Goal: Register for event/course

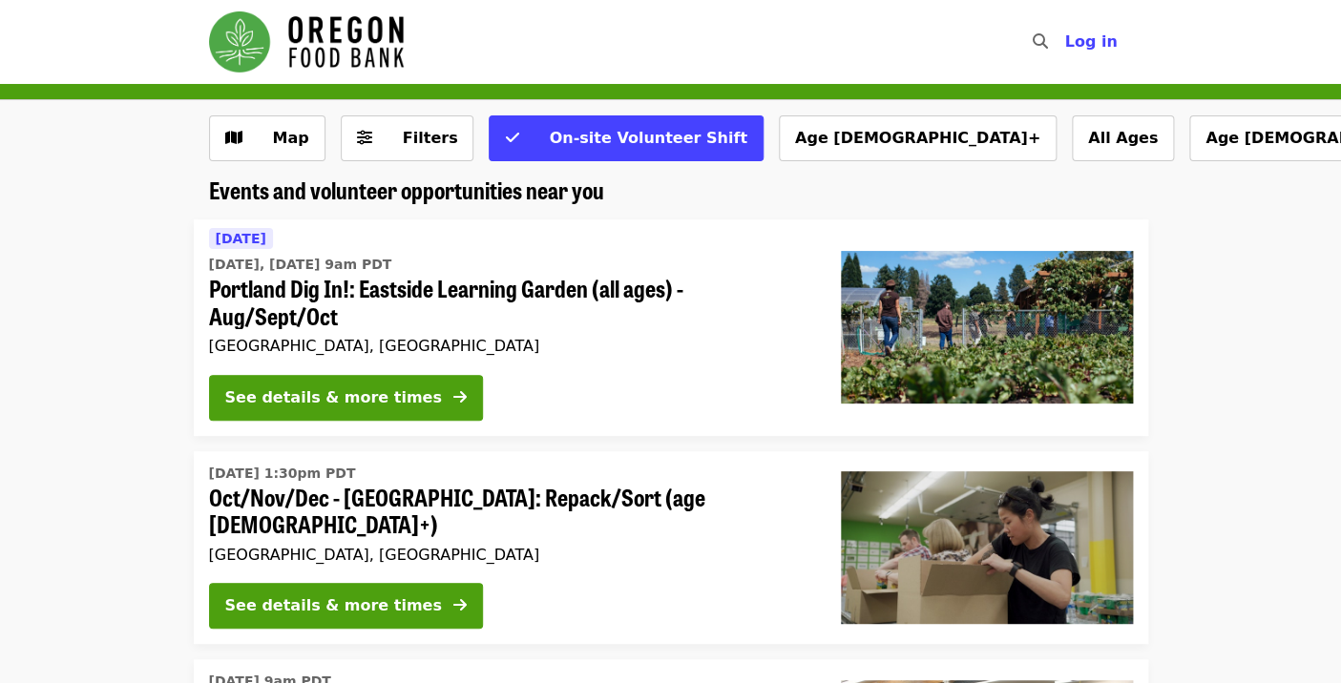
click at [244, 241] on span "[DATE]" at bounding box center [241, 238] width 51 height 15
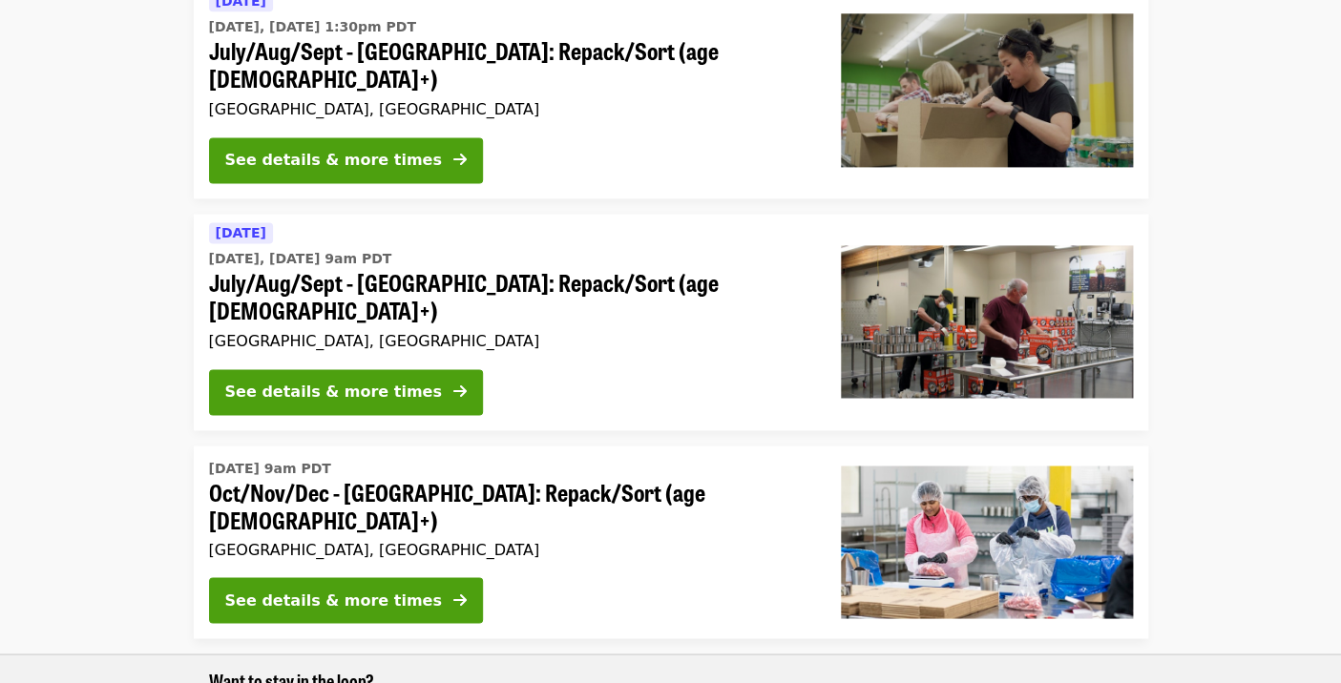
scroll to position [891, 0]
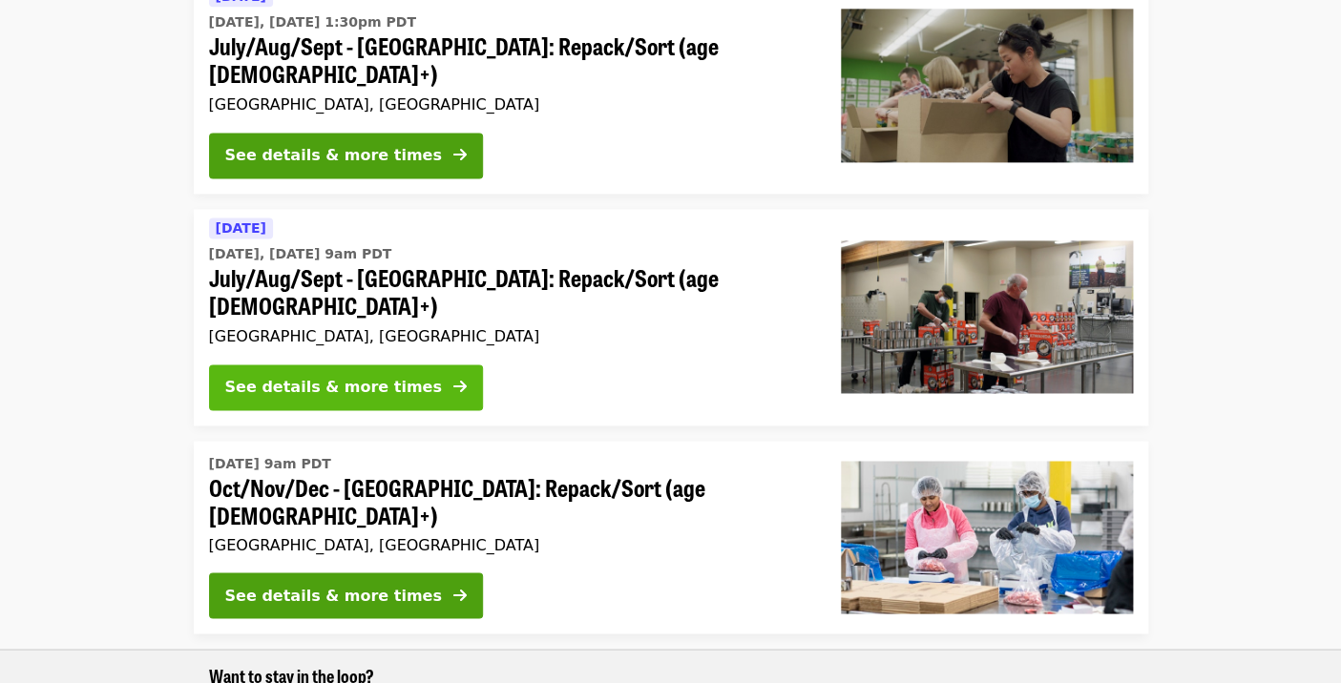
click at [366, 376] on div "See details & more times" at bounding box center [333, 387] width 217 height 23
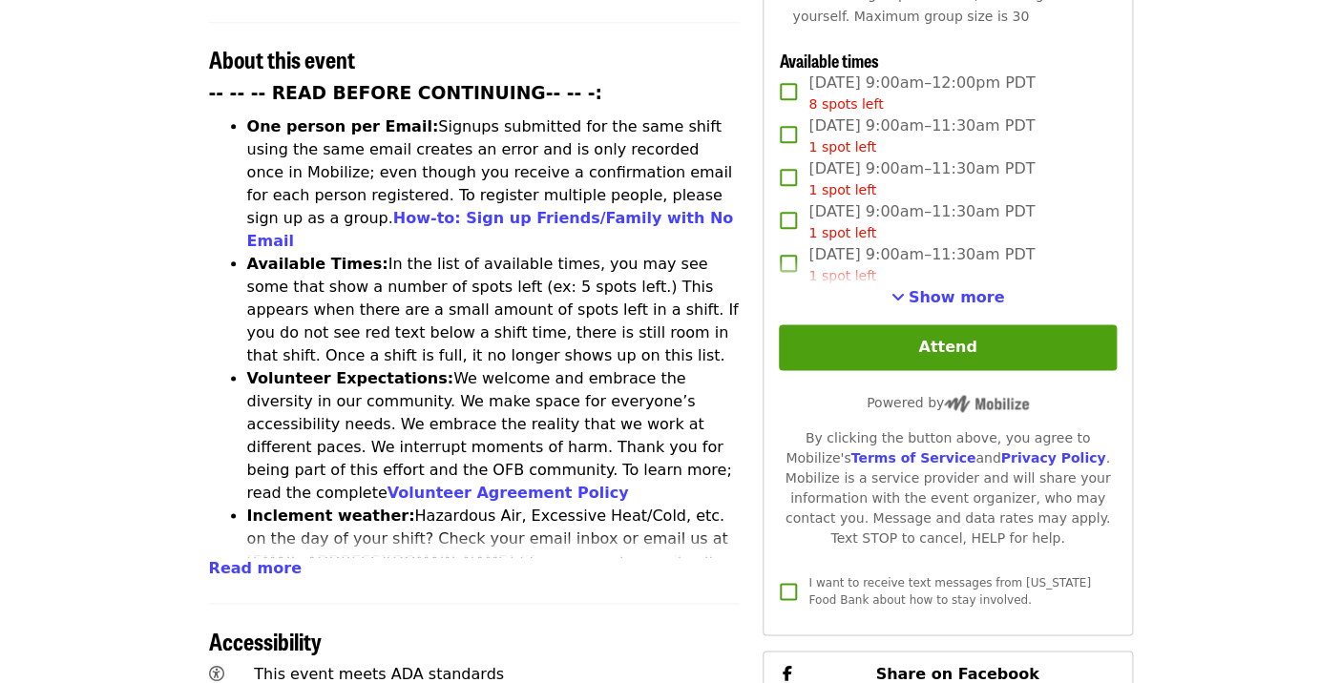
scroll to position [745, 0]
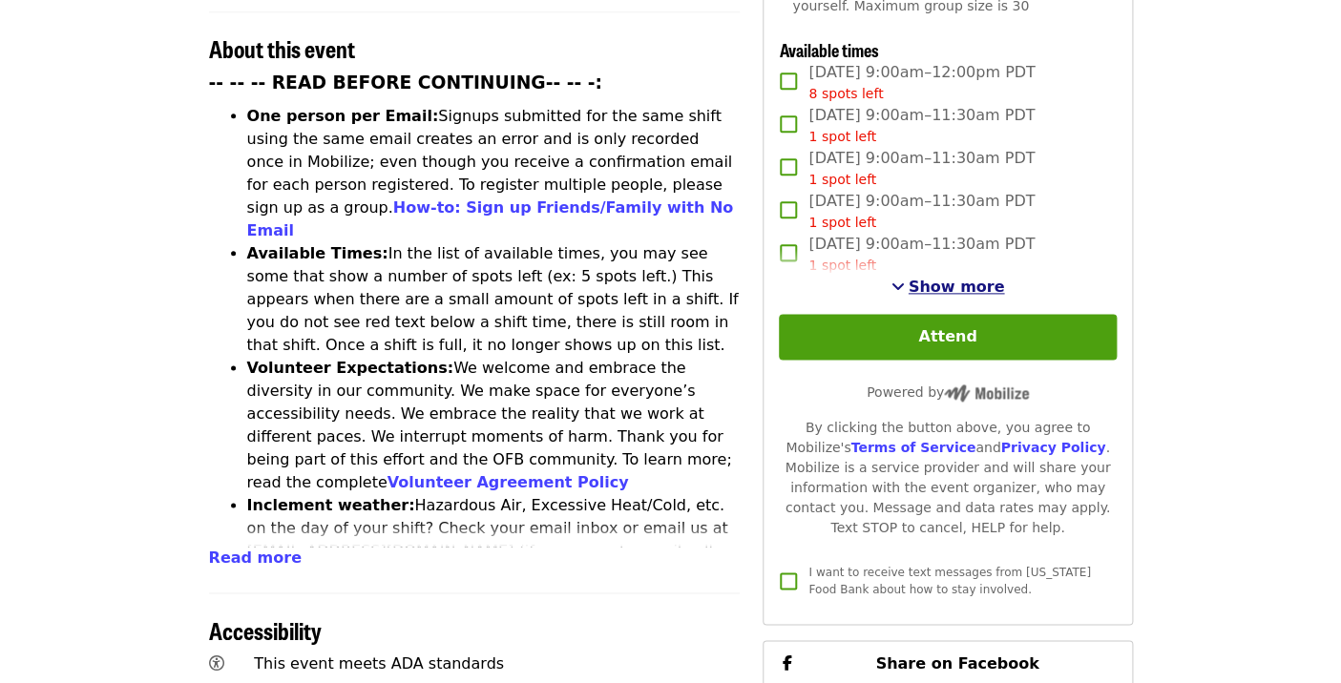
click at [958, 278] on span "Show more" at bounding box center [957, 287] width 96 height 18
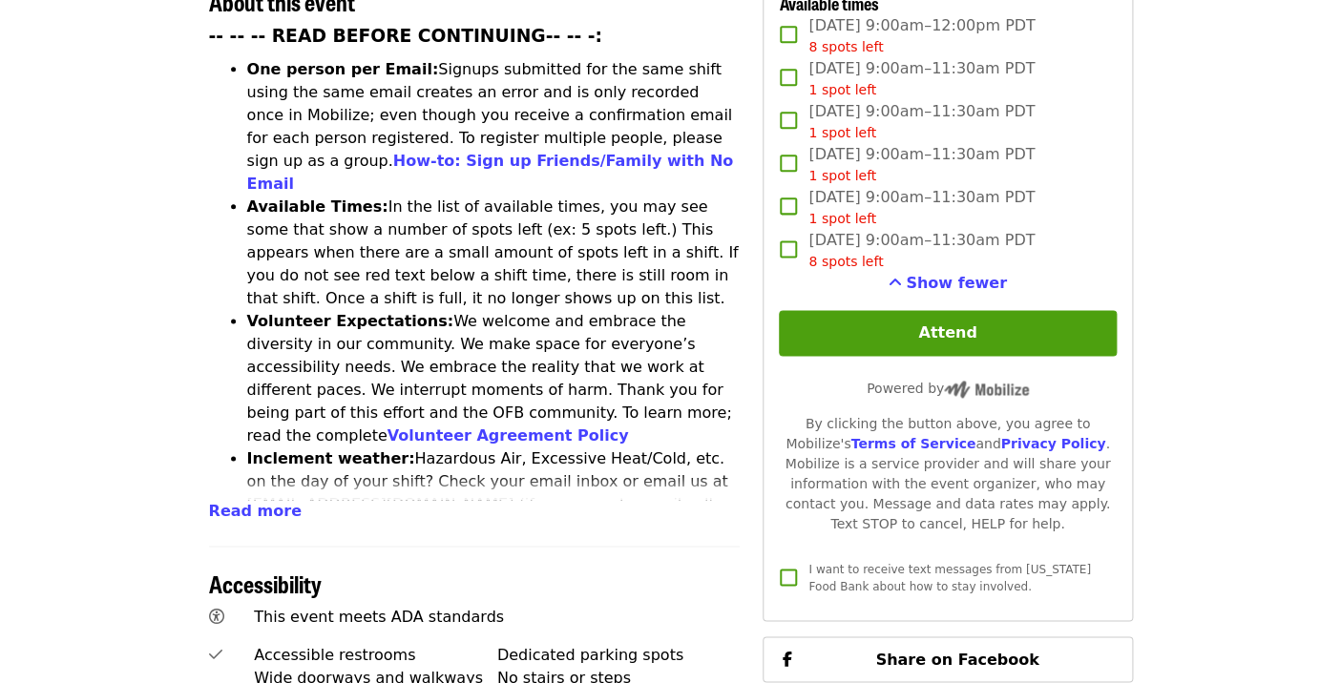
scroll to position [799, 0]
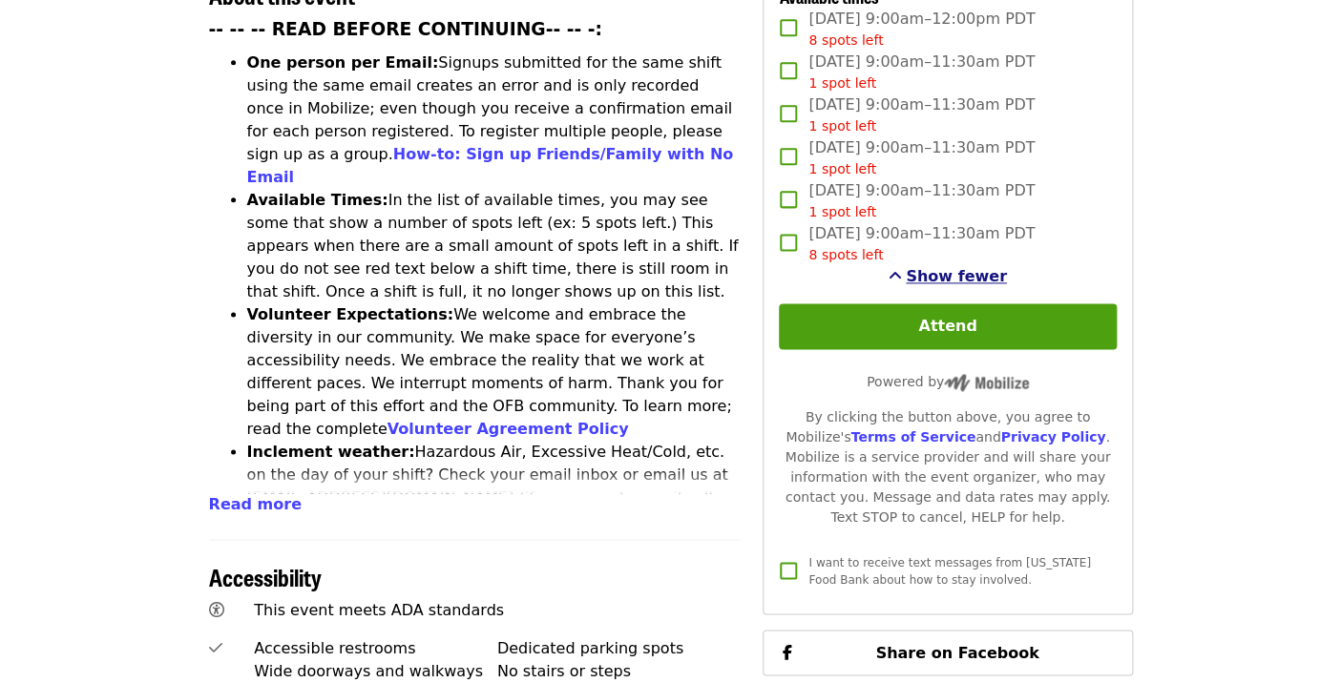
click at [957, 265] on button "Show fewer" at bounding box center [947, 276] width 118 height 23
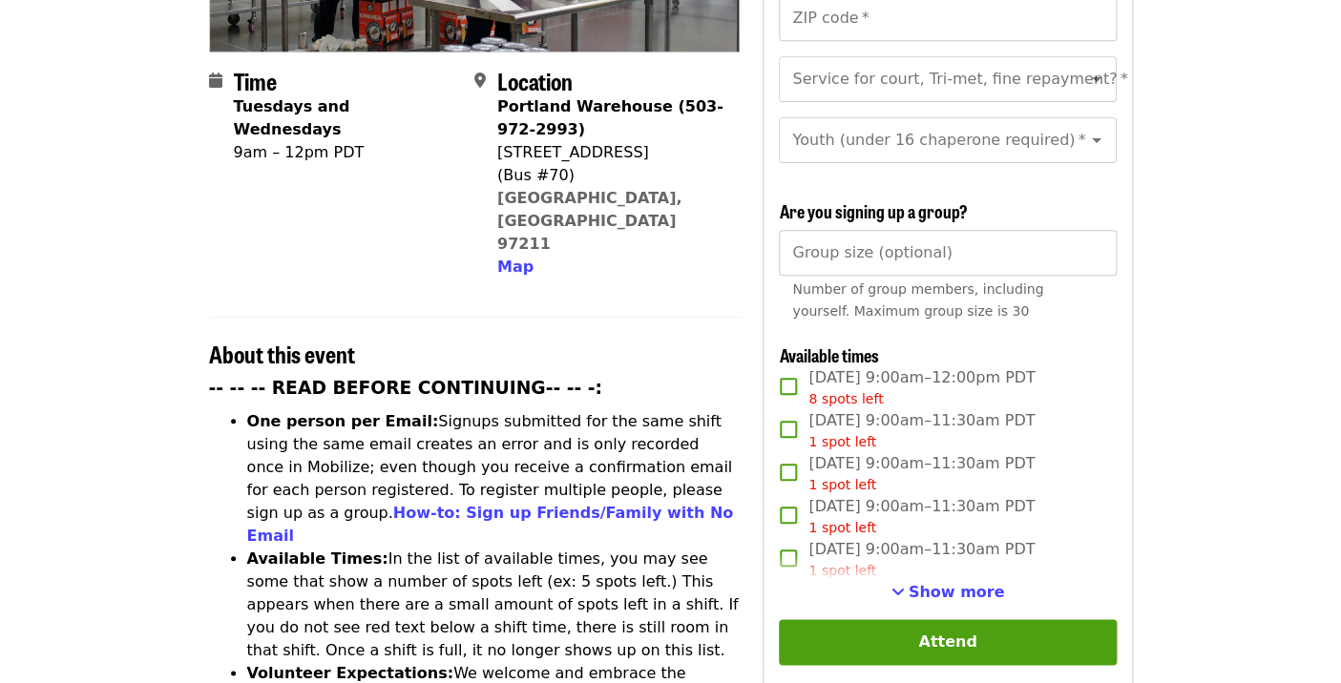
scroll to position [432, 0]
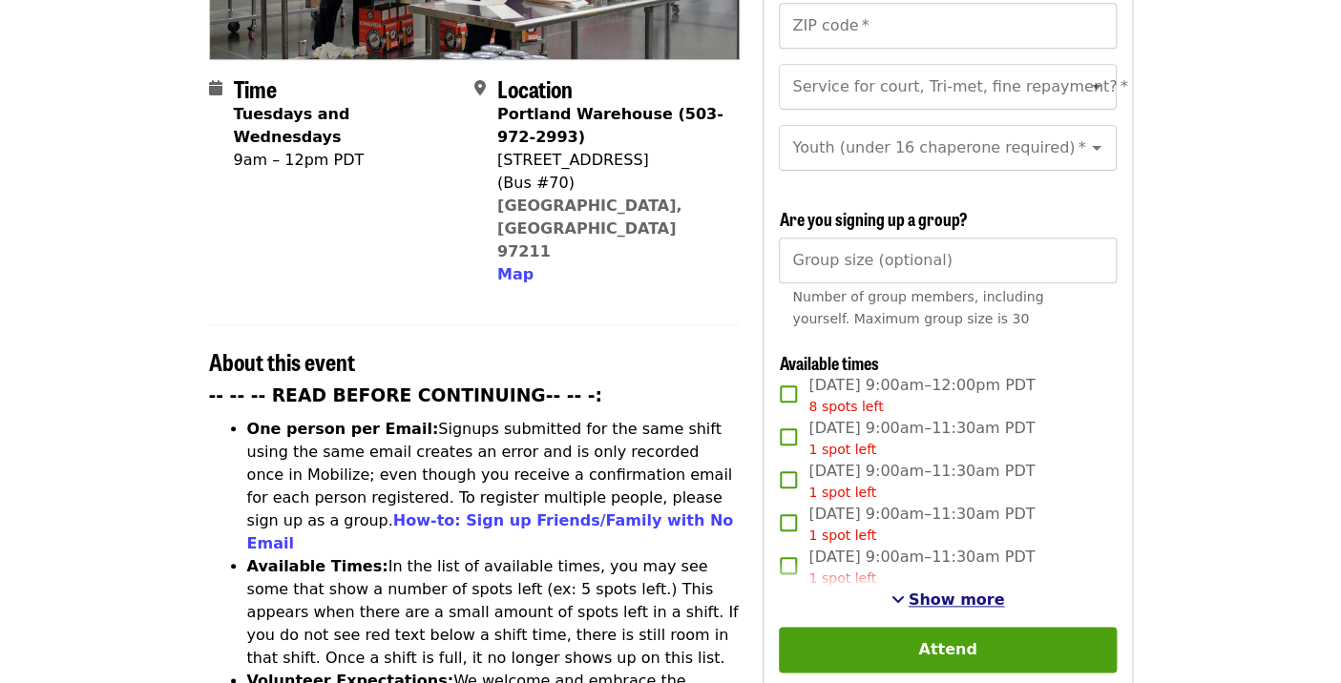
click at [935, 591] on span "Show more" at bounding box center [957, 600] width 96 height 18
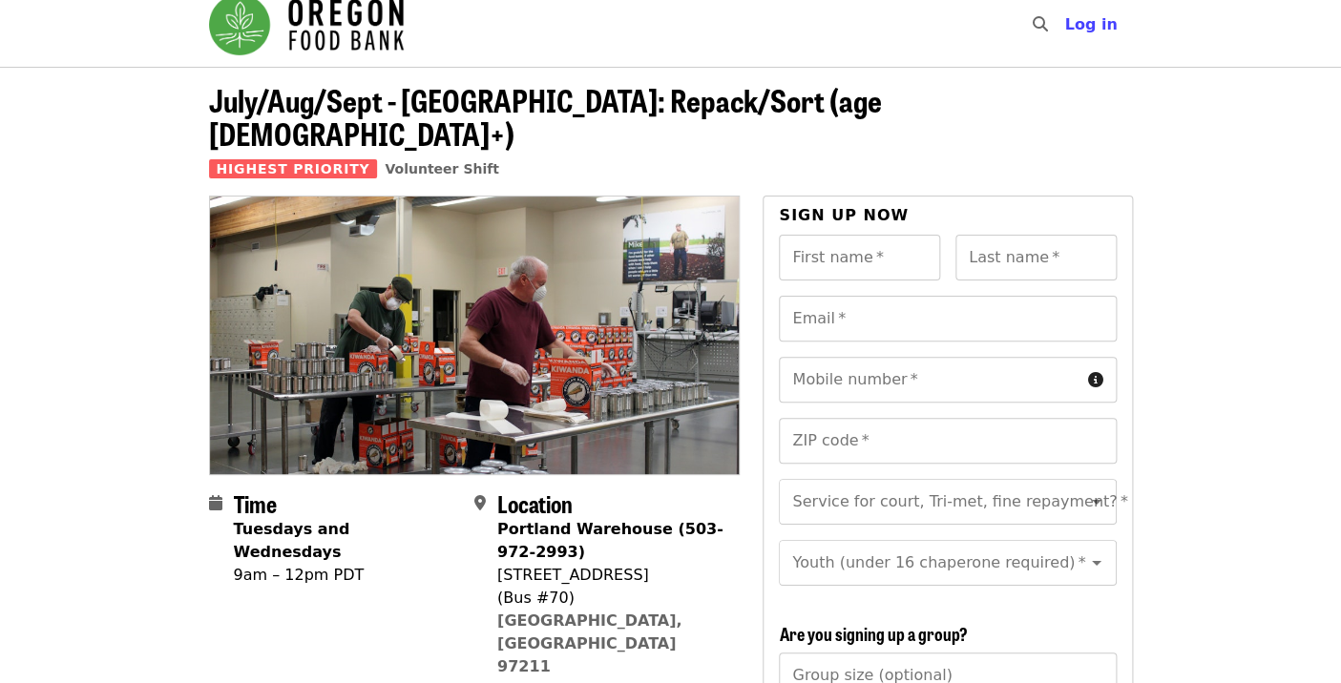
scroll to position [0, 0]
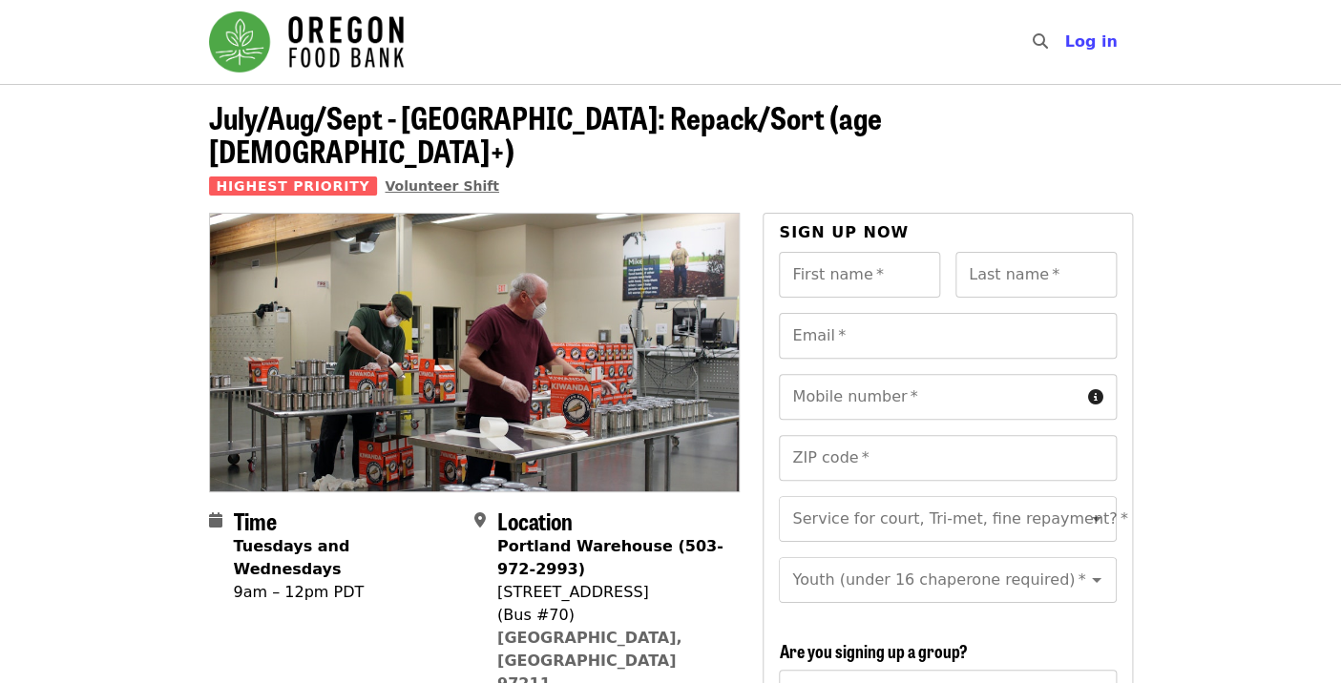
click at [407, 178] on span "Volunteer Shift" at bounding box center [442, 185] width 115 height 15
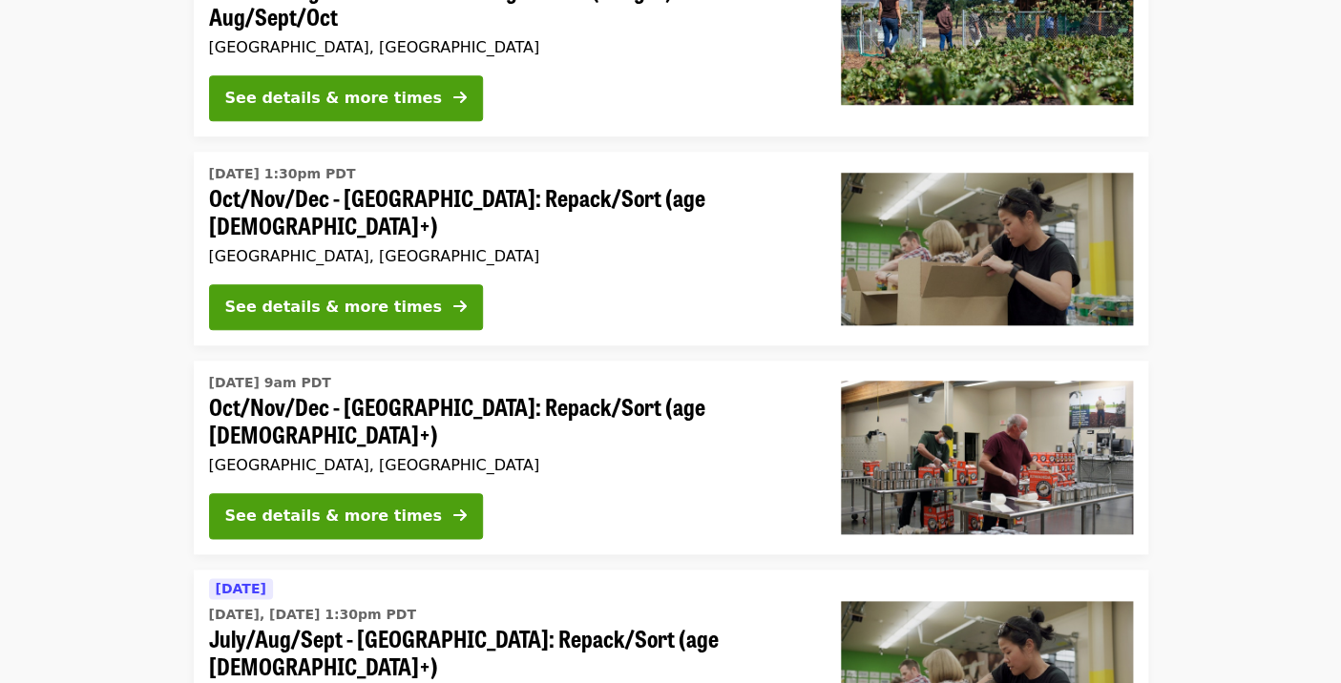
scroll to position [512, 0]
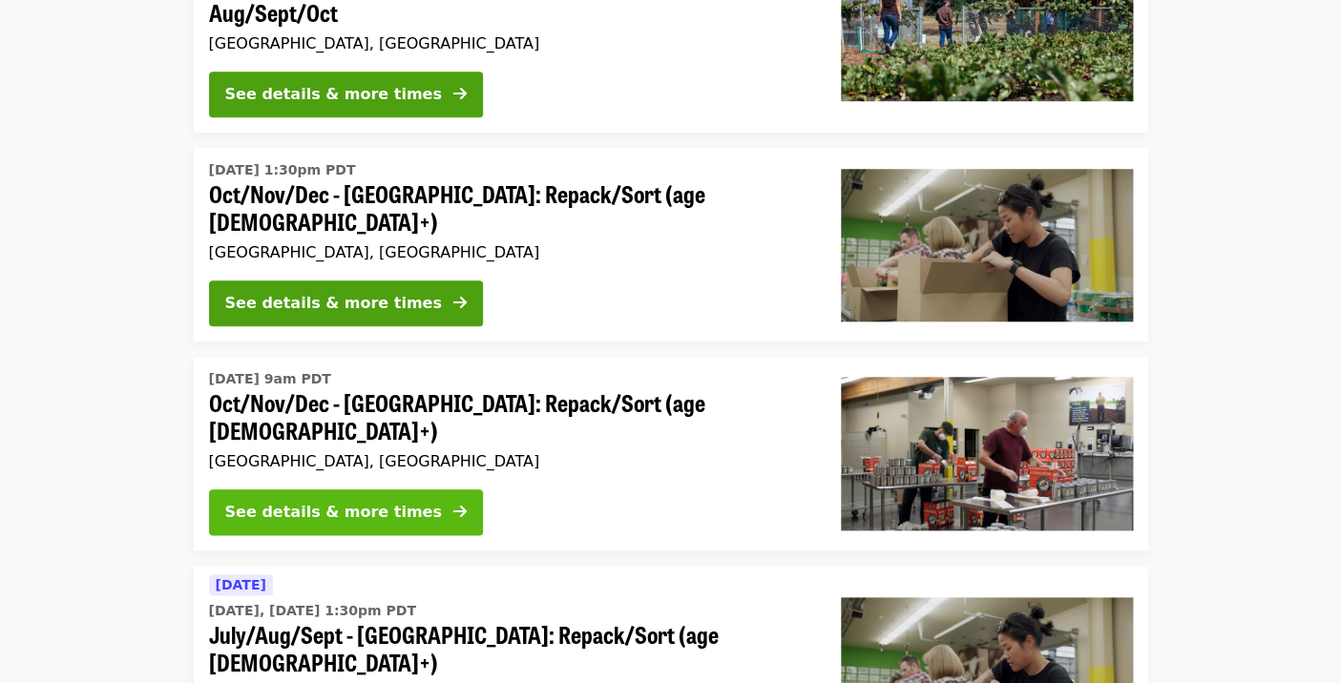
click at [370, 503] on div "See details & more times" at bounding box center [333, 512] width 217 height 23
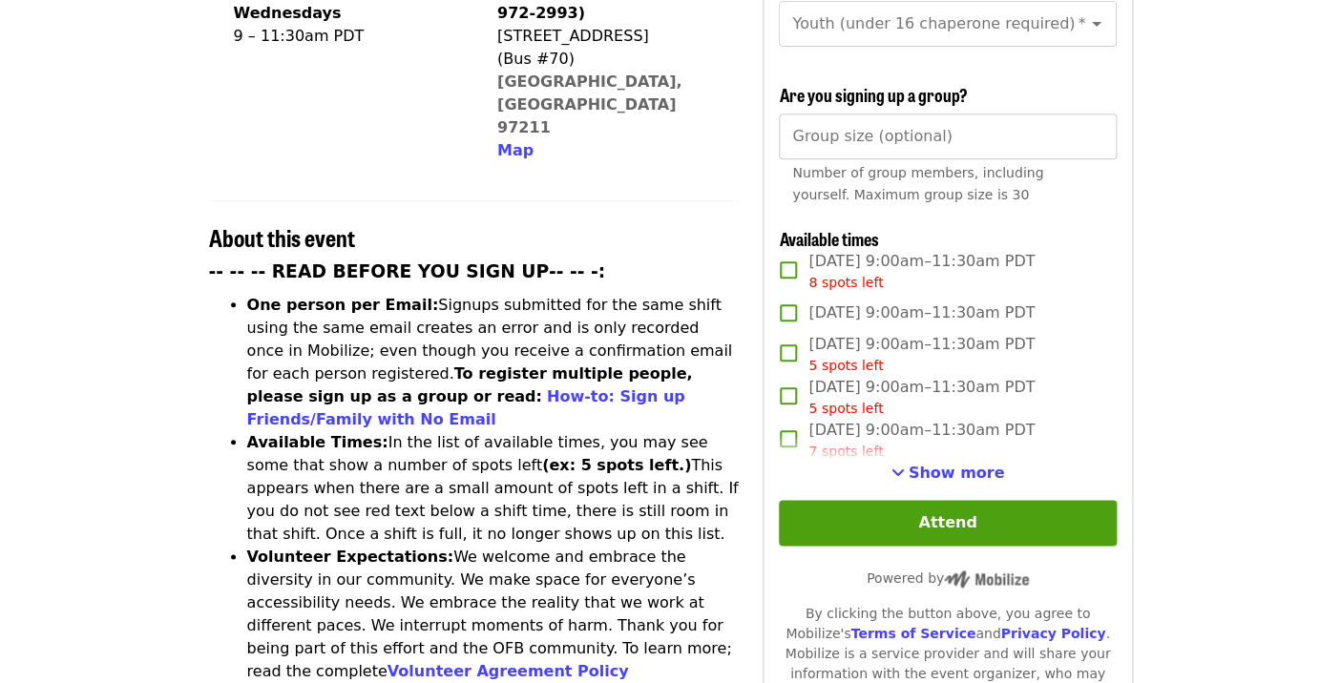
scroll to position [683, 0]
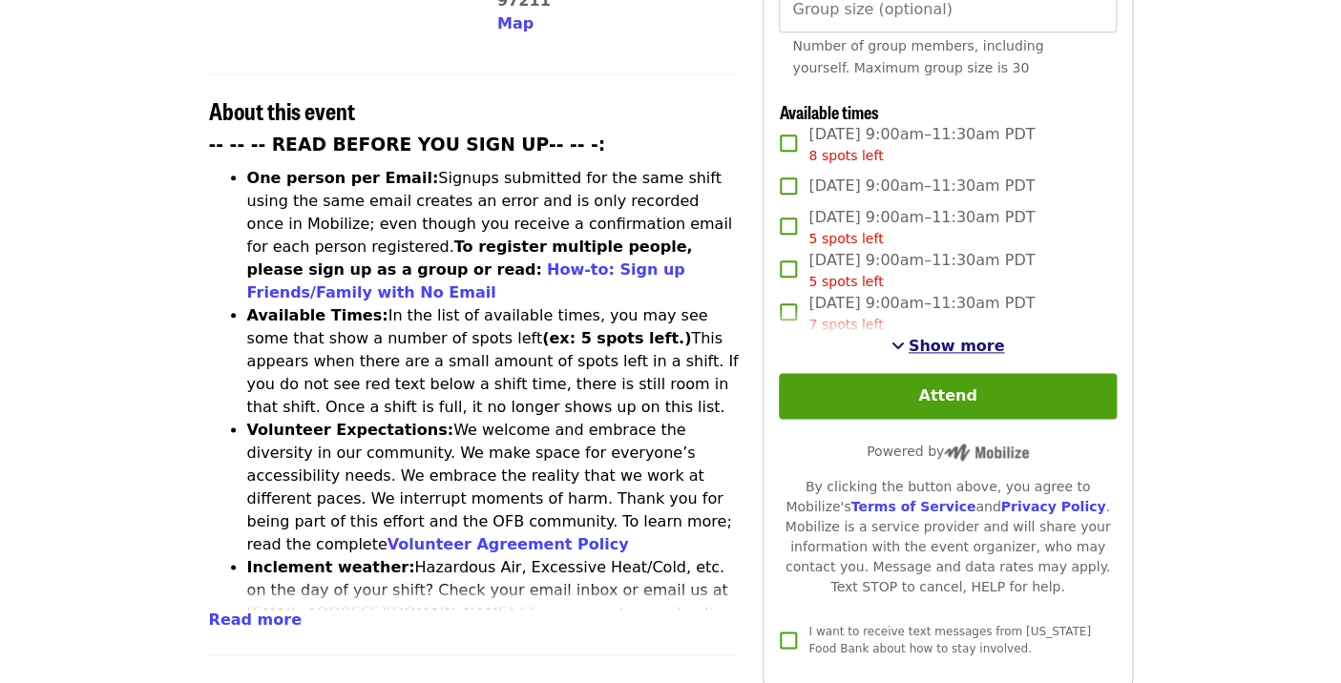
click at [953, 337] on span "Show more" at bounding box center [957, 346] width 96 height 18
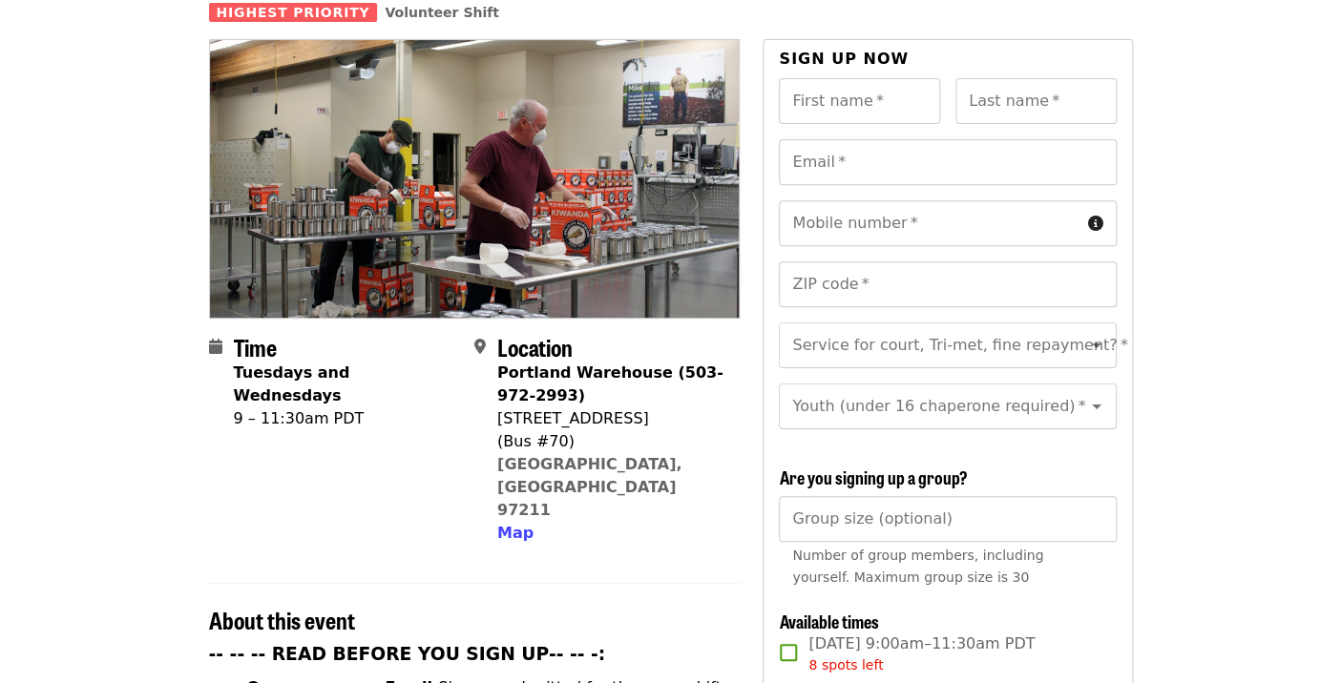
scroll to position [0, 0]
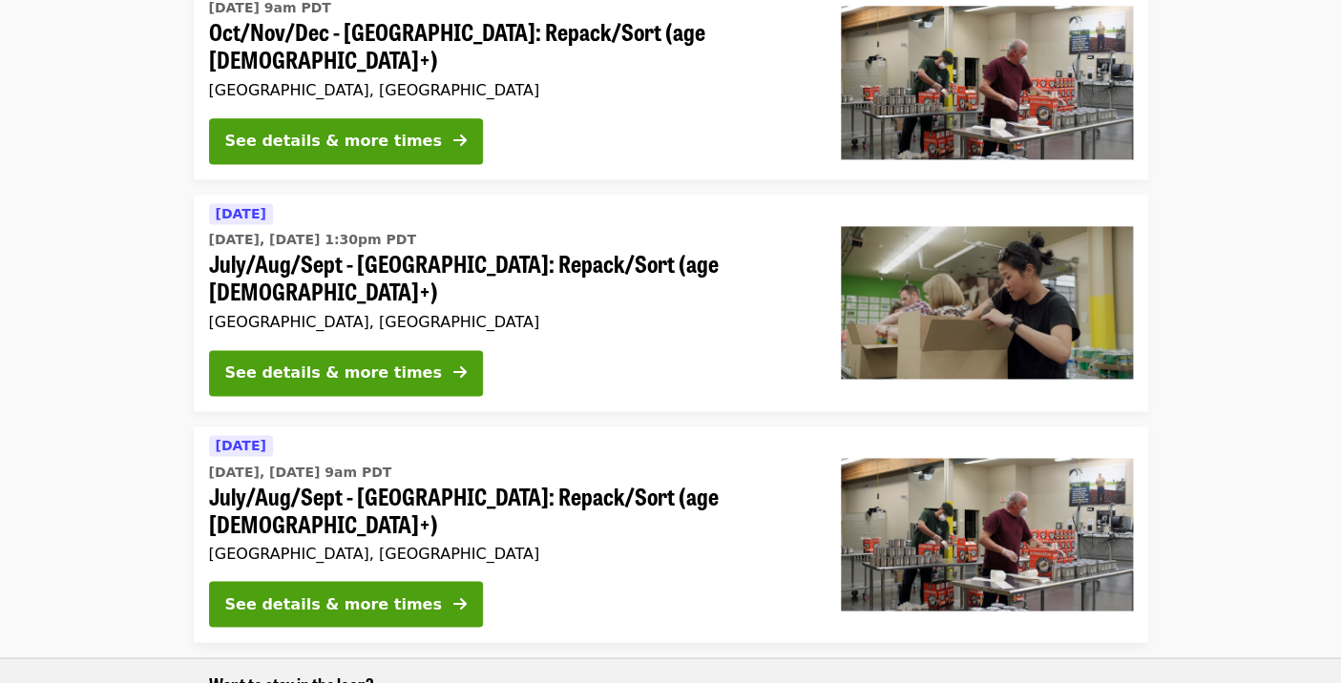
scroll to position [897, 0]
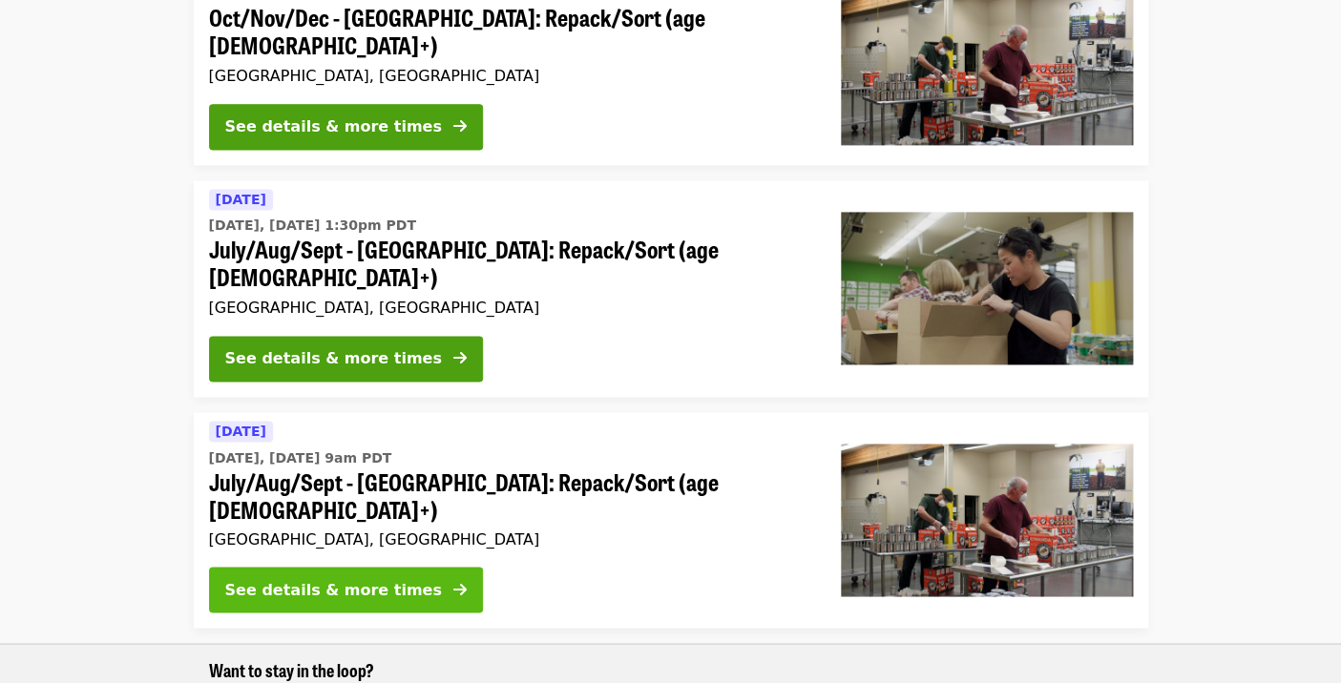
click at [365, 567] on button "See details & more times" at bounding box center [346, 590] width 274 height 46
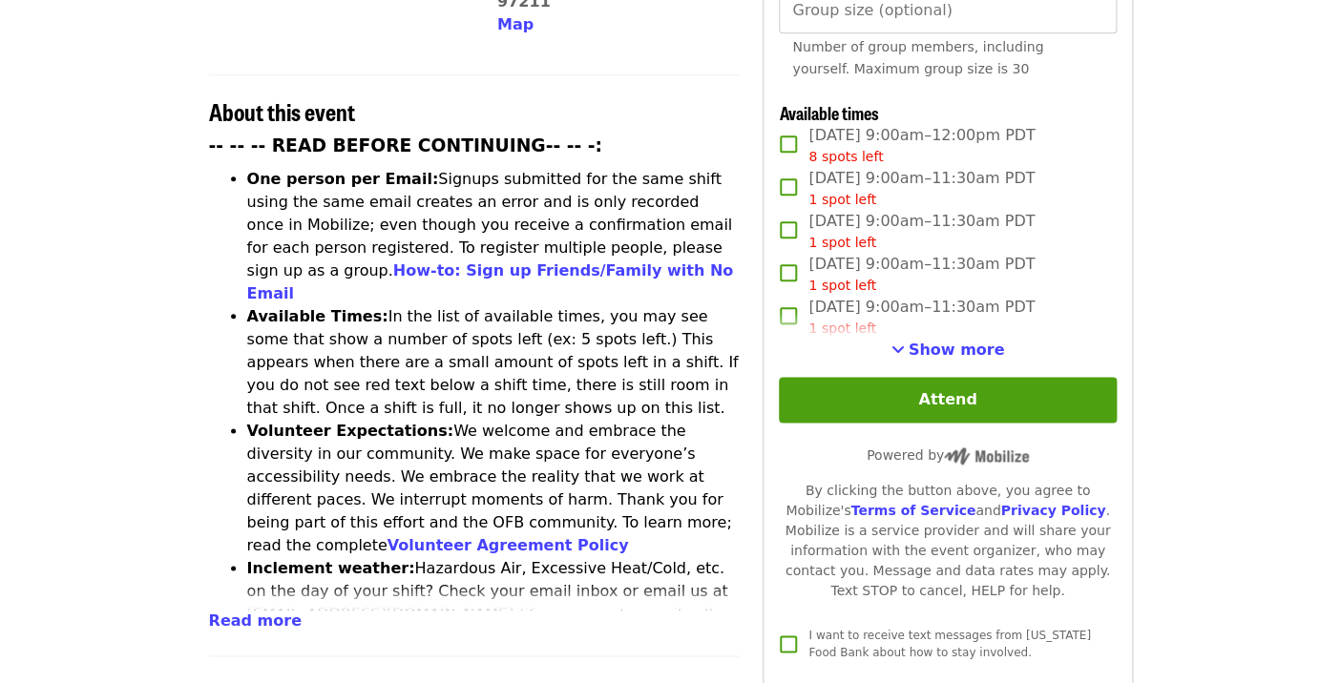
scroll to position [699, 0]
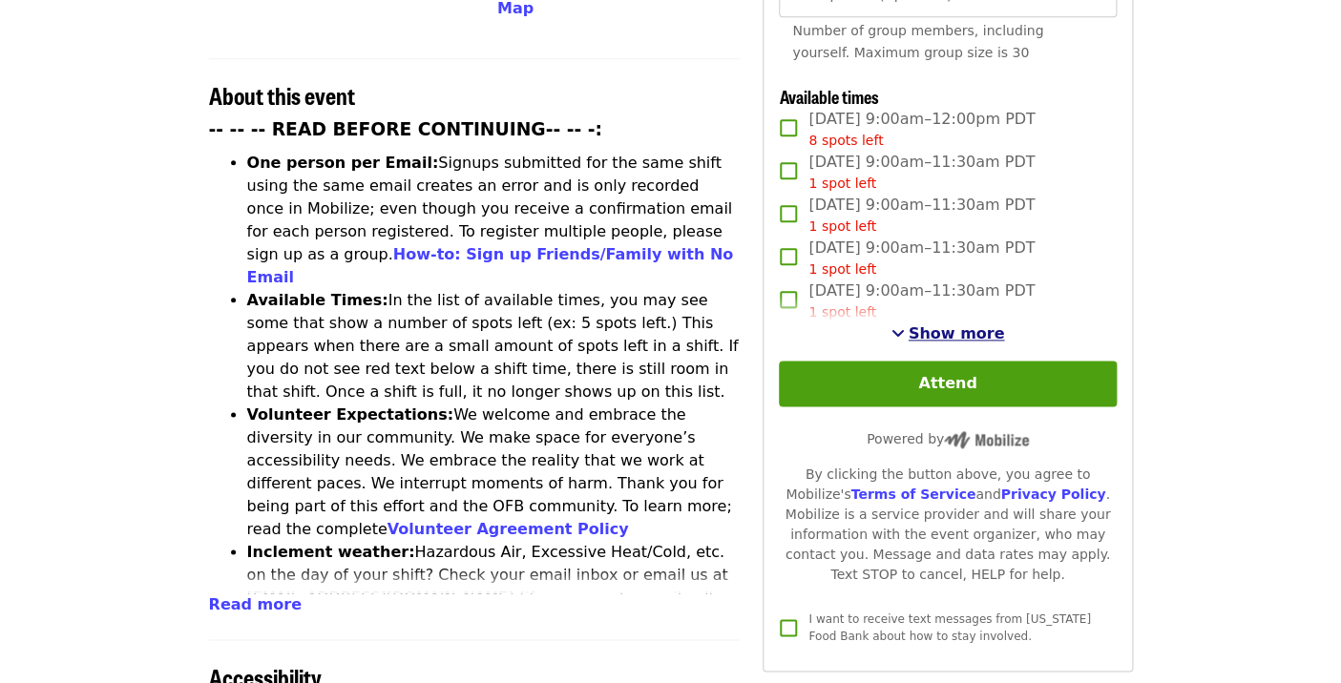
click at [940, 324] on span "Show more" at bounding box center [957, 333] width 96 height 18
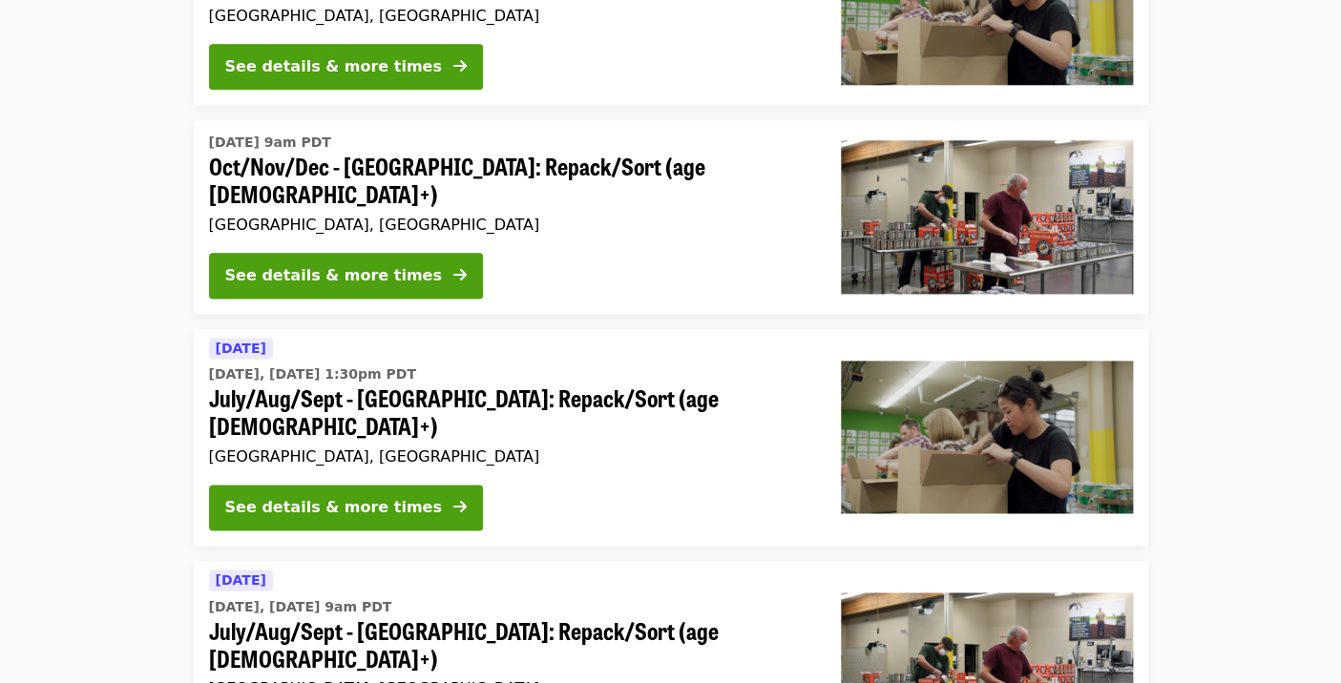
scroll to position [744, 0]
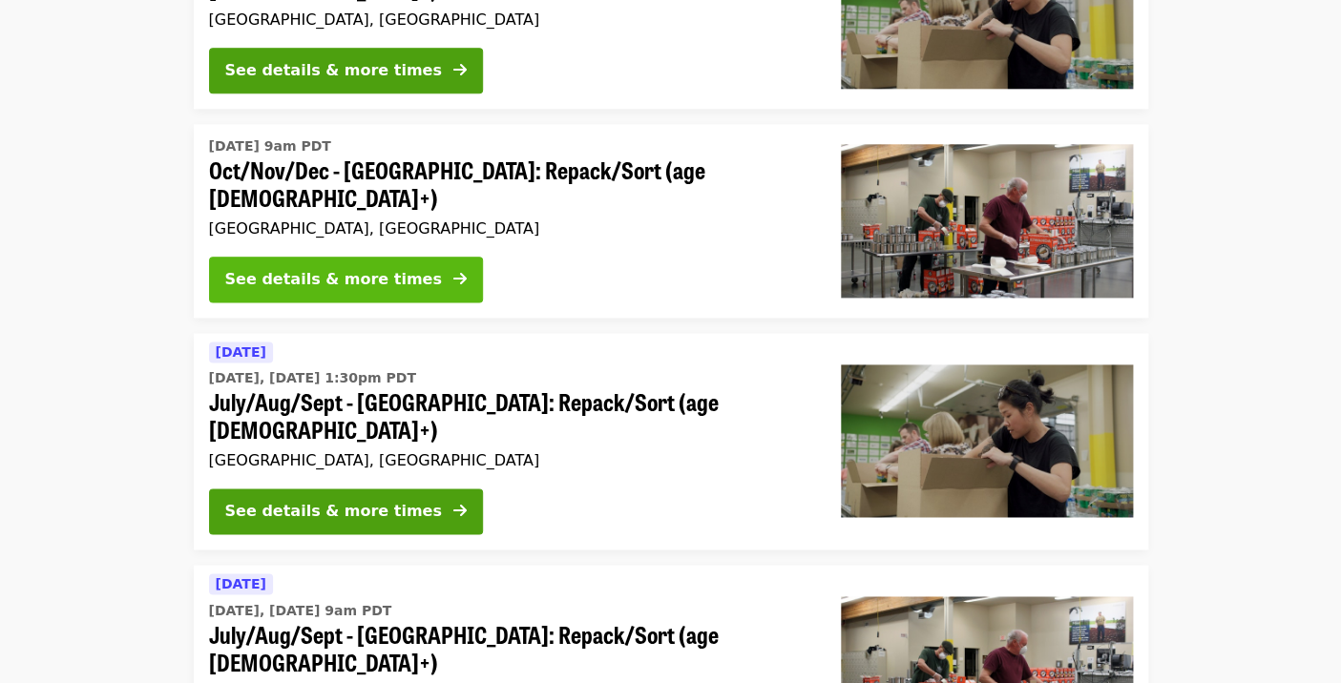
click at [351, 268] on div "See details & more times" at bounding box center [333, 279] width 217 height 23
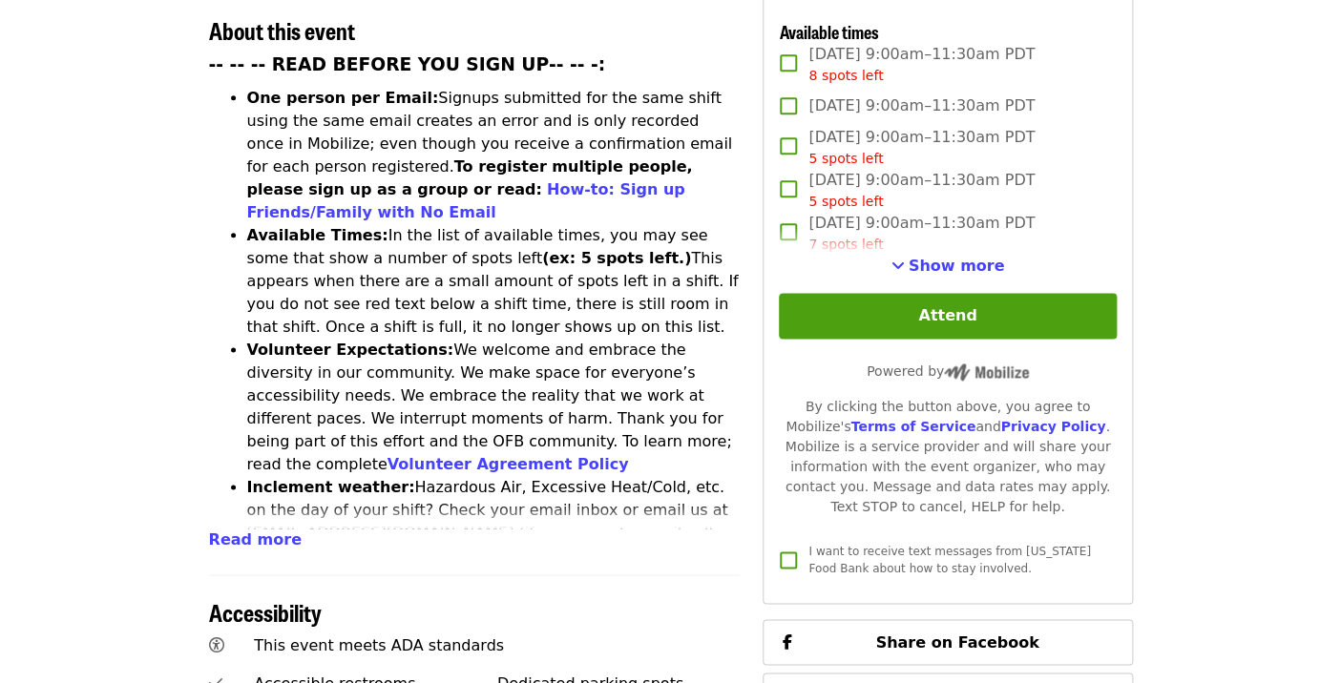
scroll to position [790, 0]
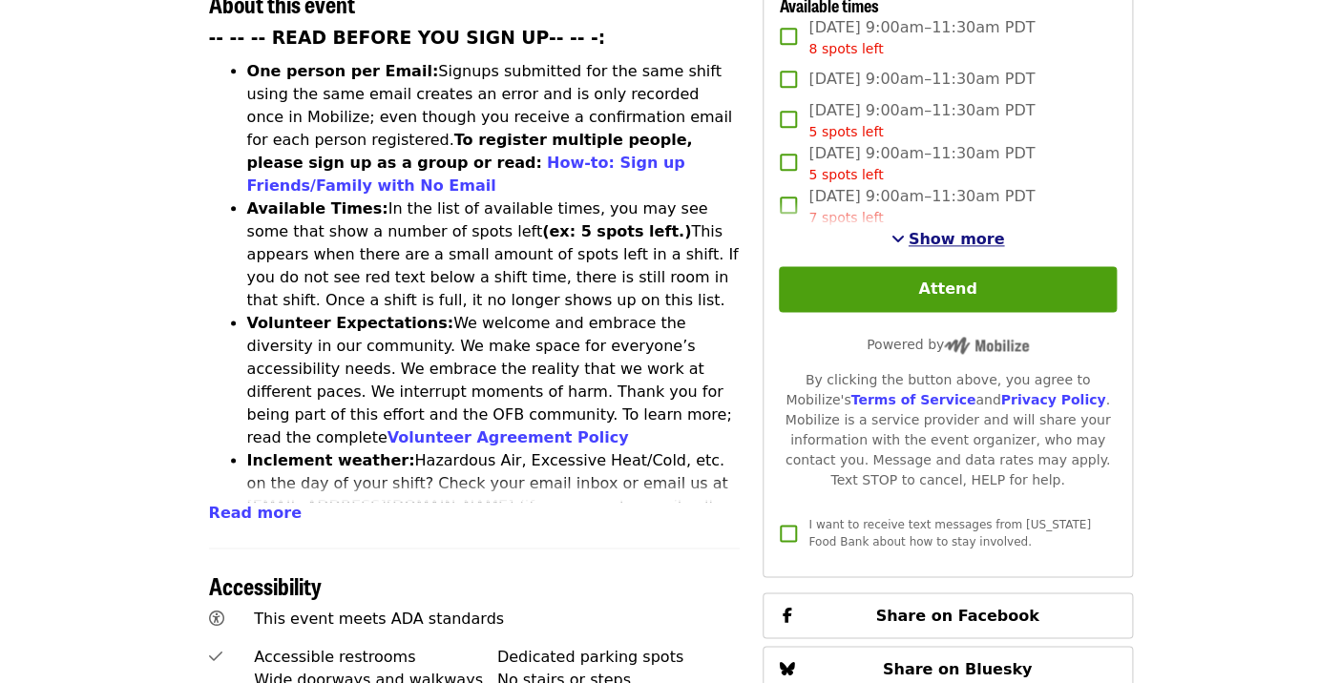
click at [926, 230] on span "Show more" at bounding box center [957, 239] width 96 height 18
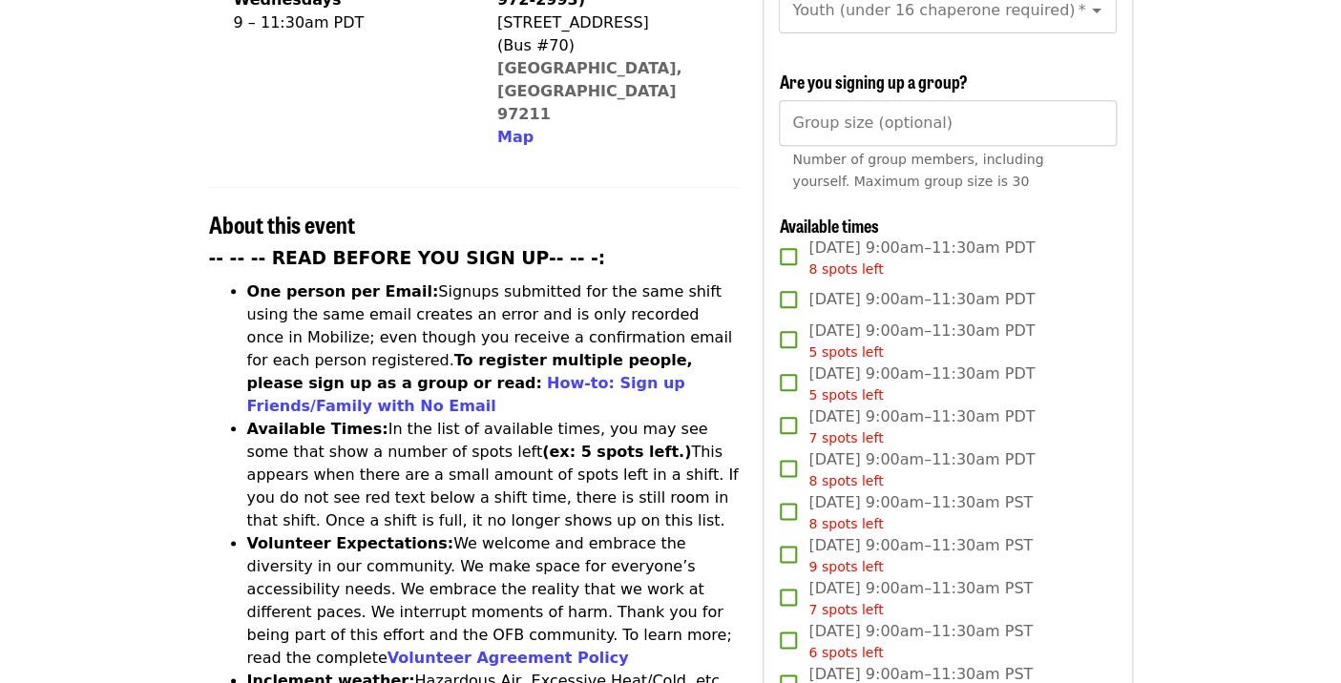
scroll to position [566, 0]
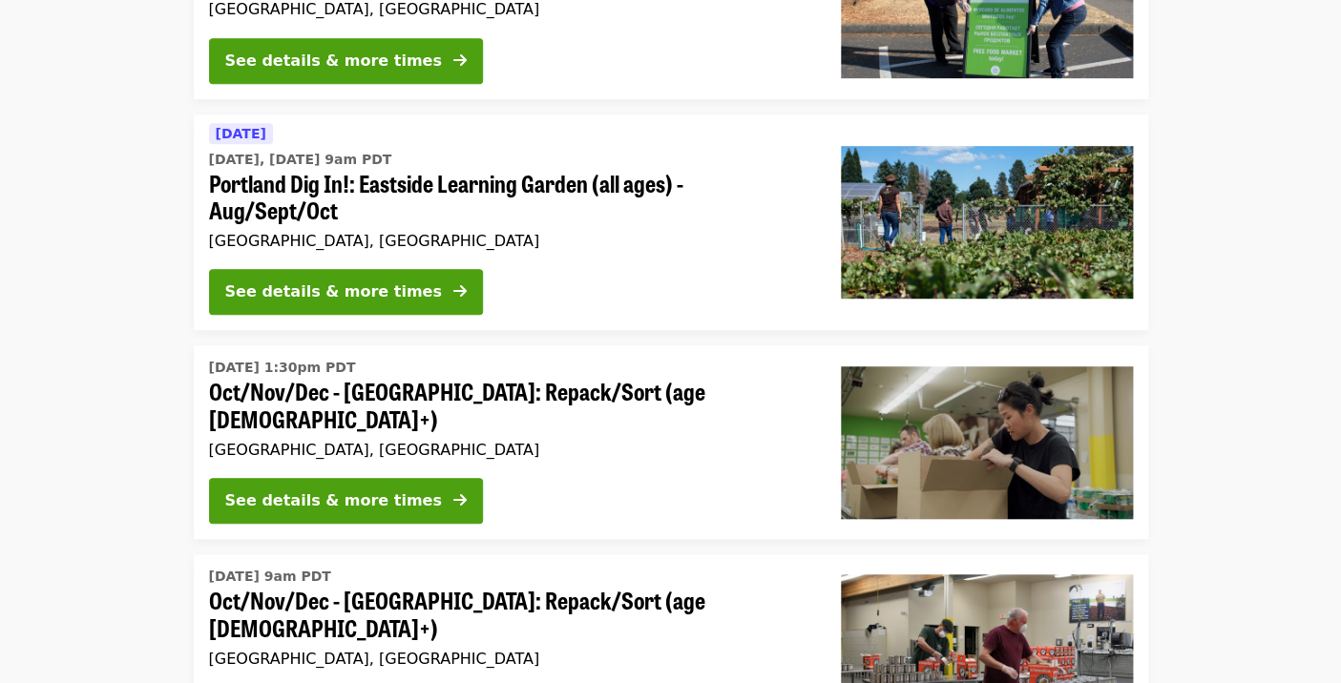
scroll to position [320, 0]
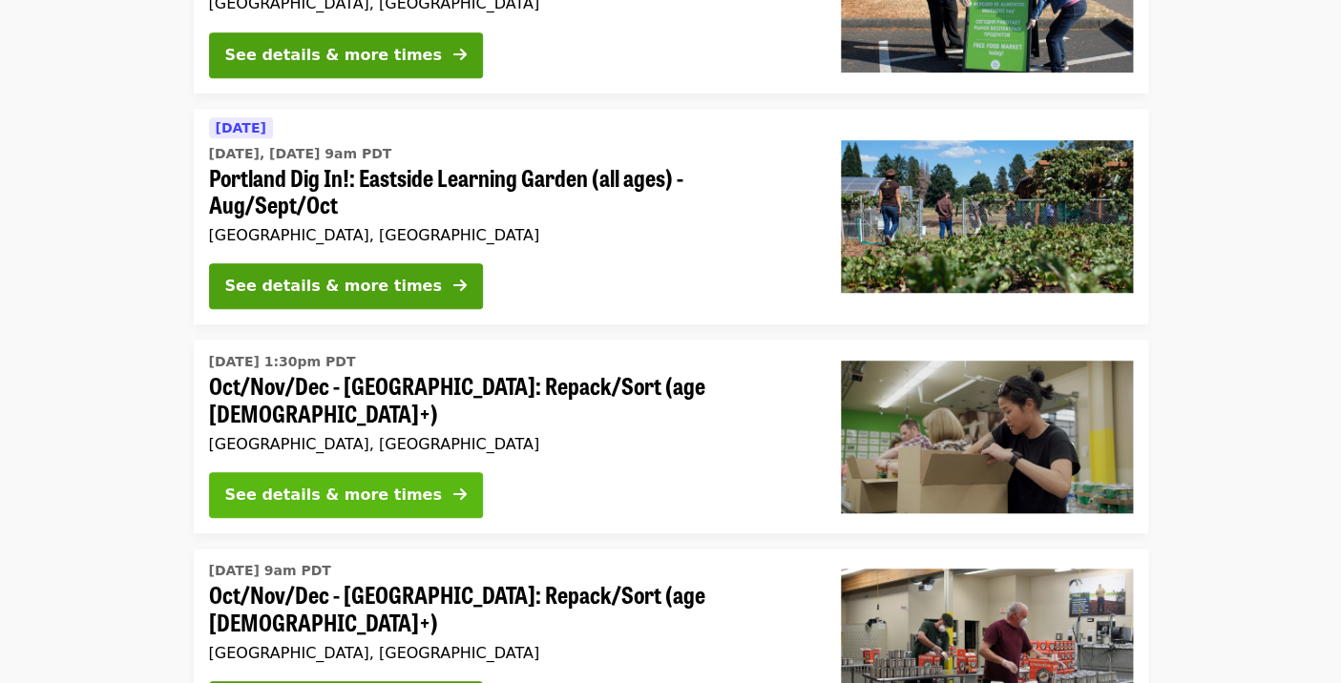
click at [367, 484] on div "See details & more times" at bounding box center [333, 495] width 217 height 23
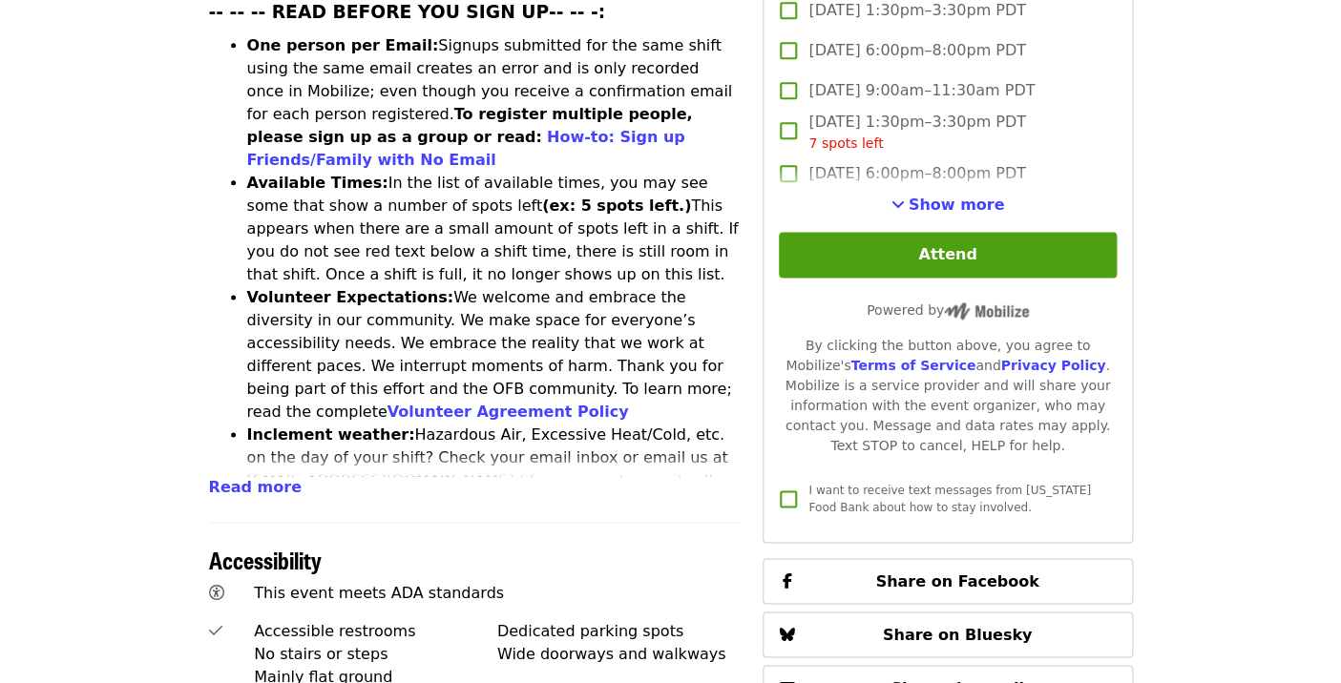
scroll to position [825, 0]
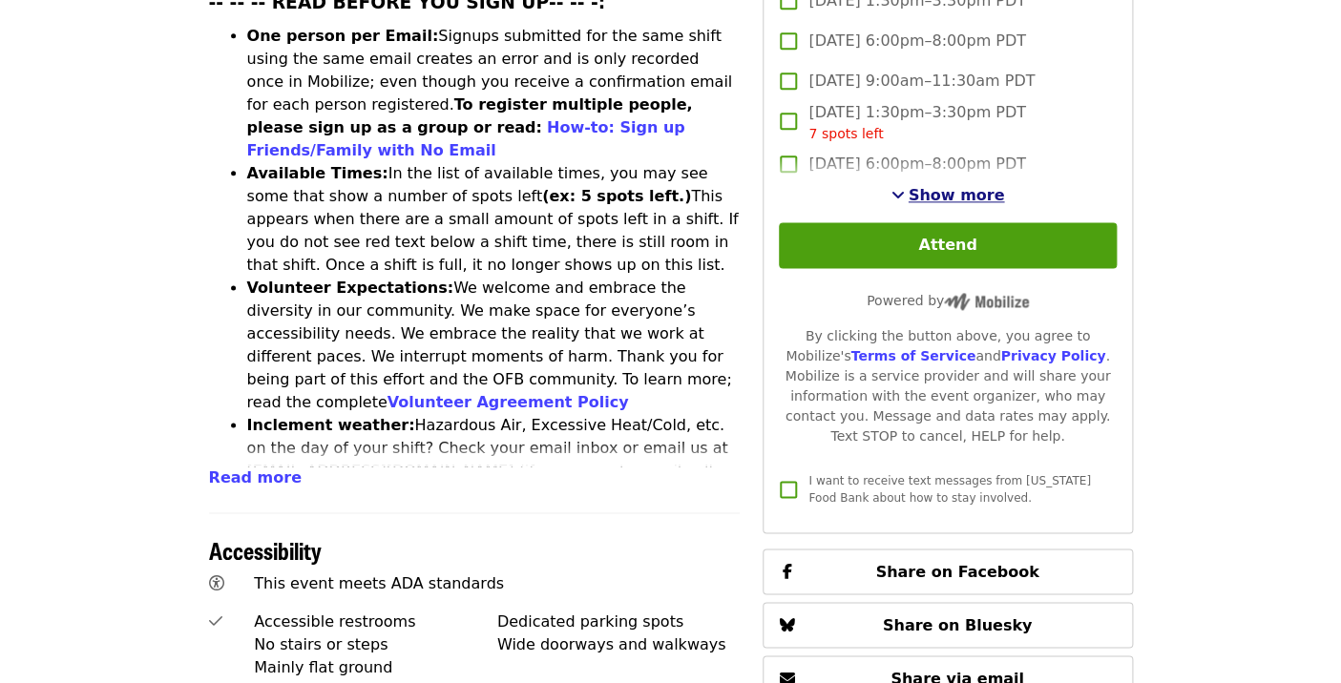
click at [938, 186] on span "Show more" at bounding box center [957, 195] width 96 height 18
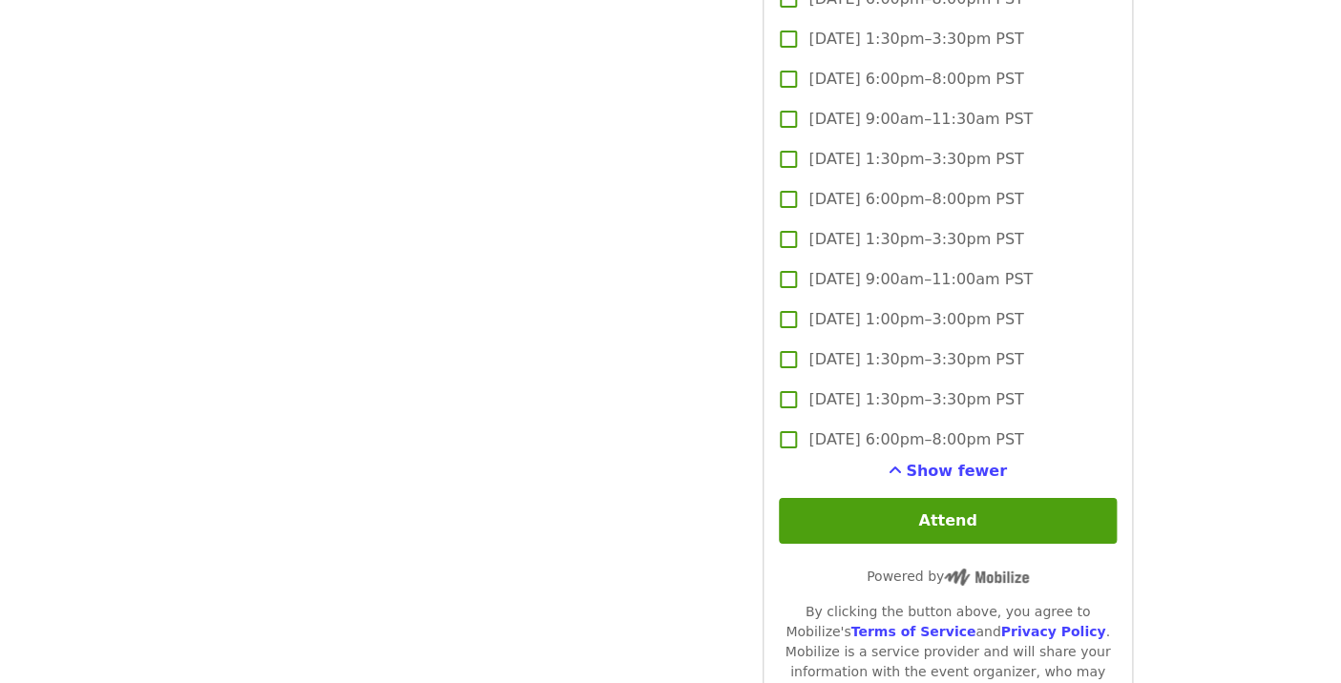
scroll to position [5087, 0]
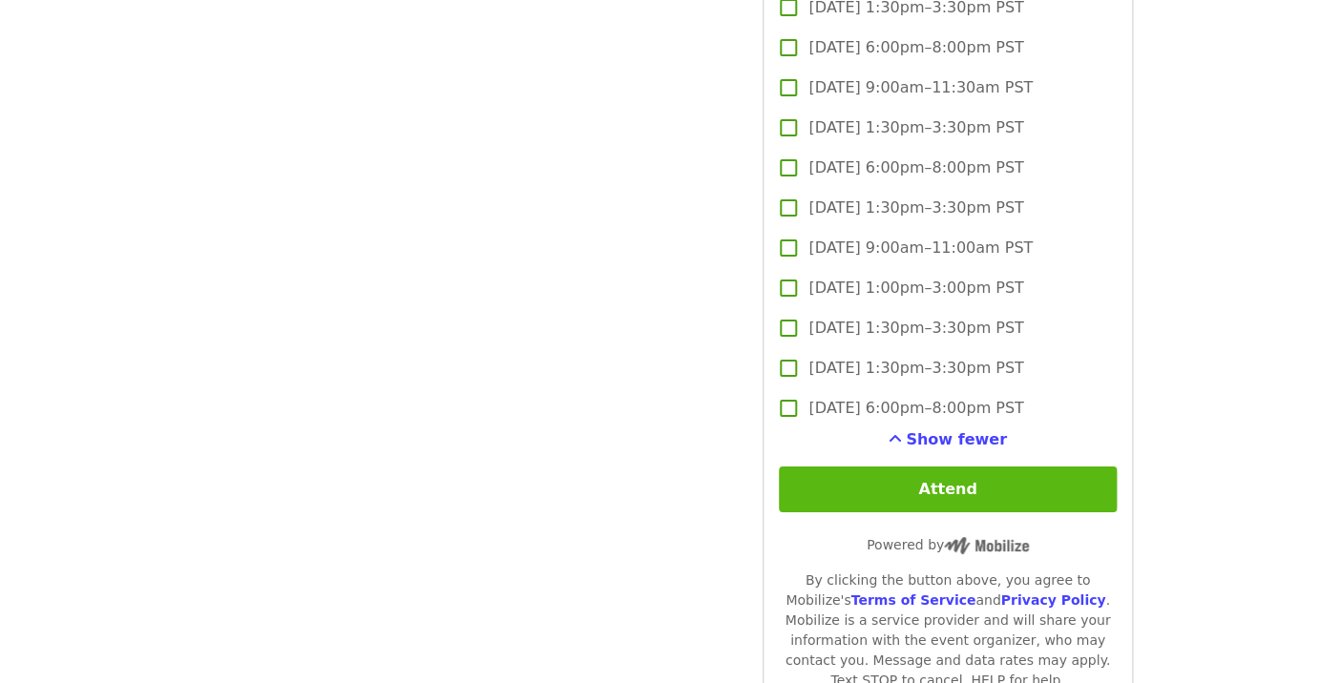
click at [951, 467] on button "Attend" at bounding box center [947, 490] width 337 height 46
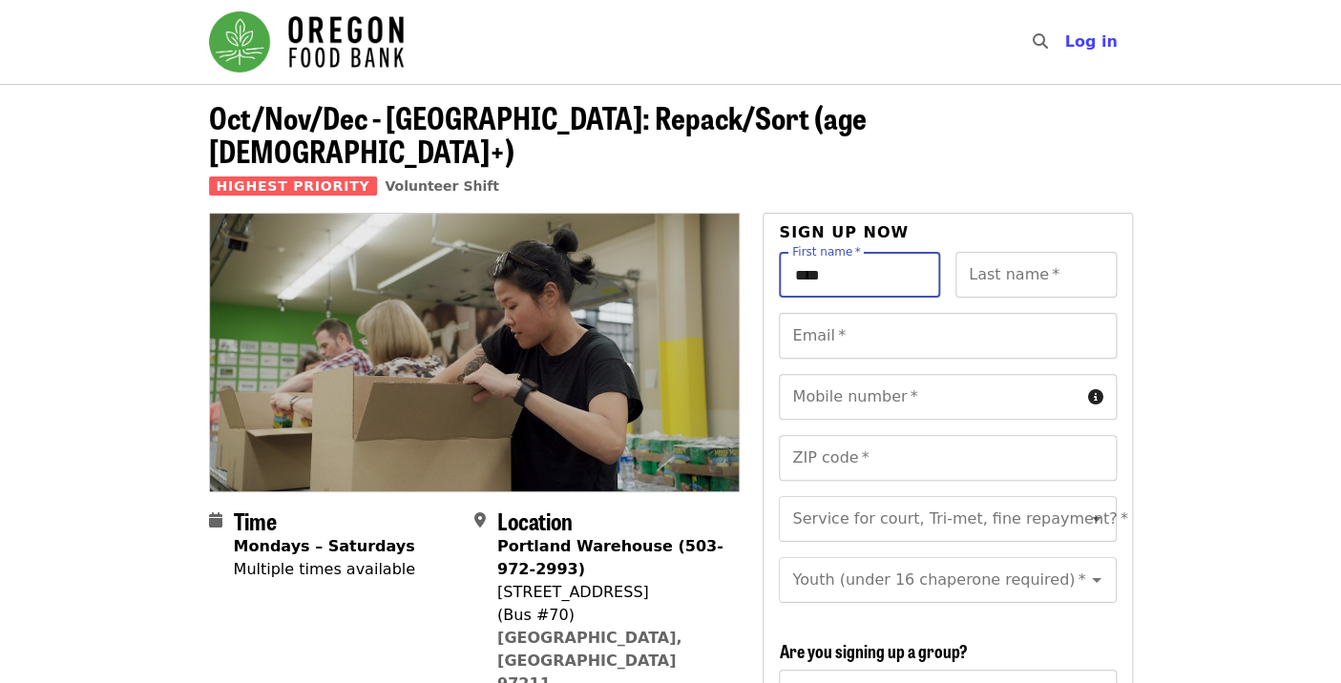
type input "****"
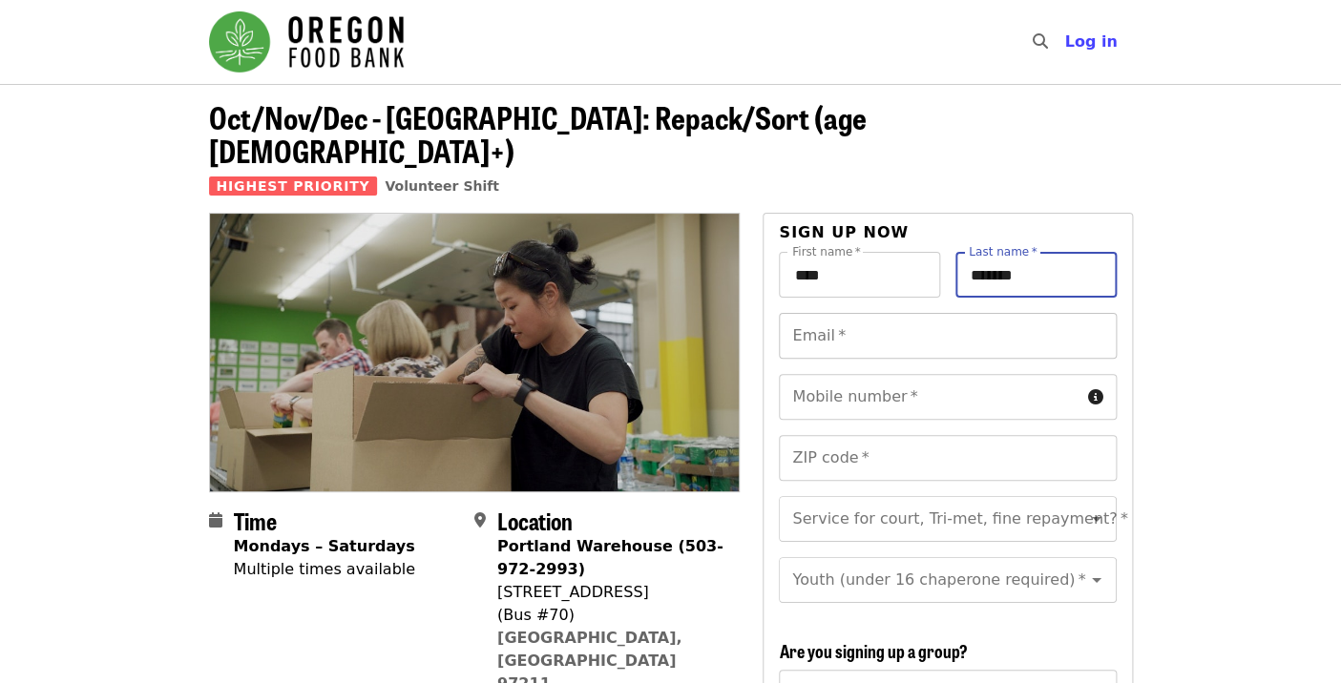
type input "*******"
click at [872, 313] on input "Email   *" at bounding box center [947, 336] width 337 height 46
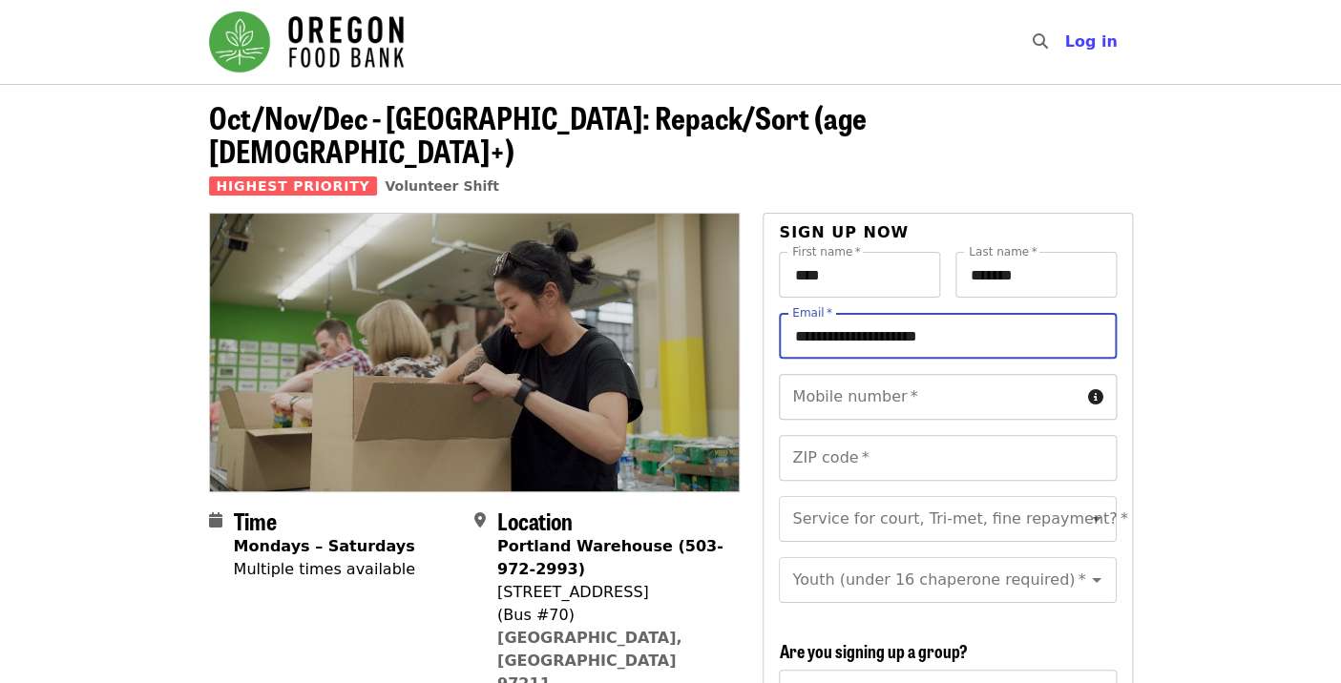
type input "**********"
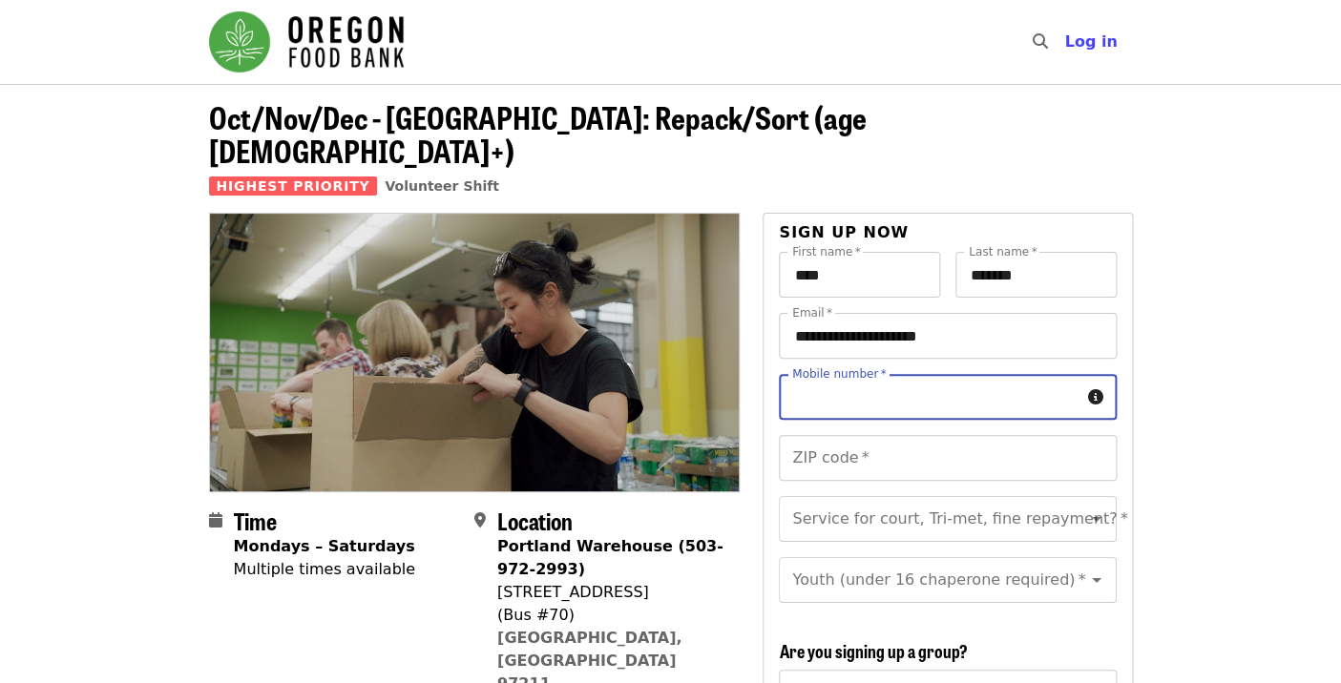
click at [870, 378] on input "Mobile number   *" at bounding box center [929, 397] width 301 height 46
type input "**********"
click at [884, 435] on input "ZIP code   *" at bounding box center [947, 458] width 337 height 46
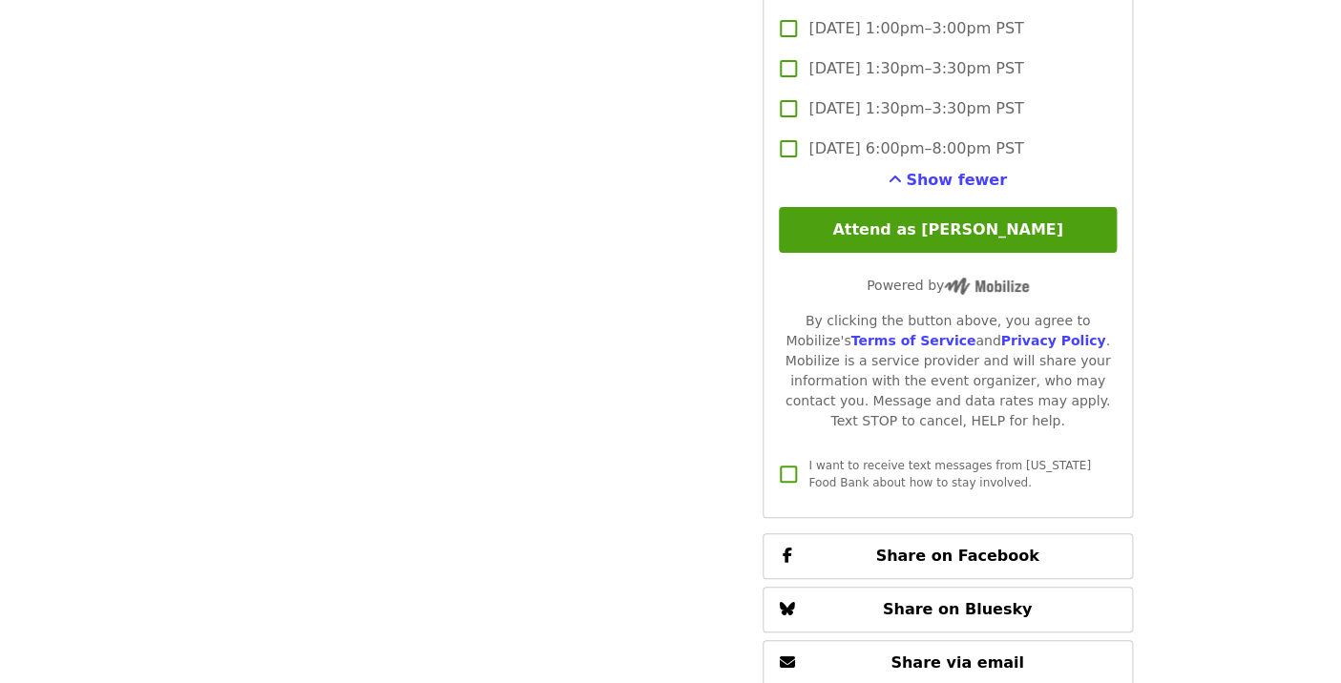
scroll to position [5343, 0]
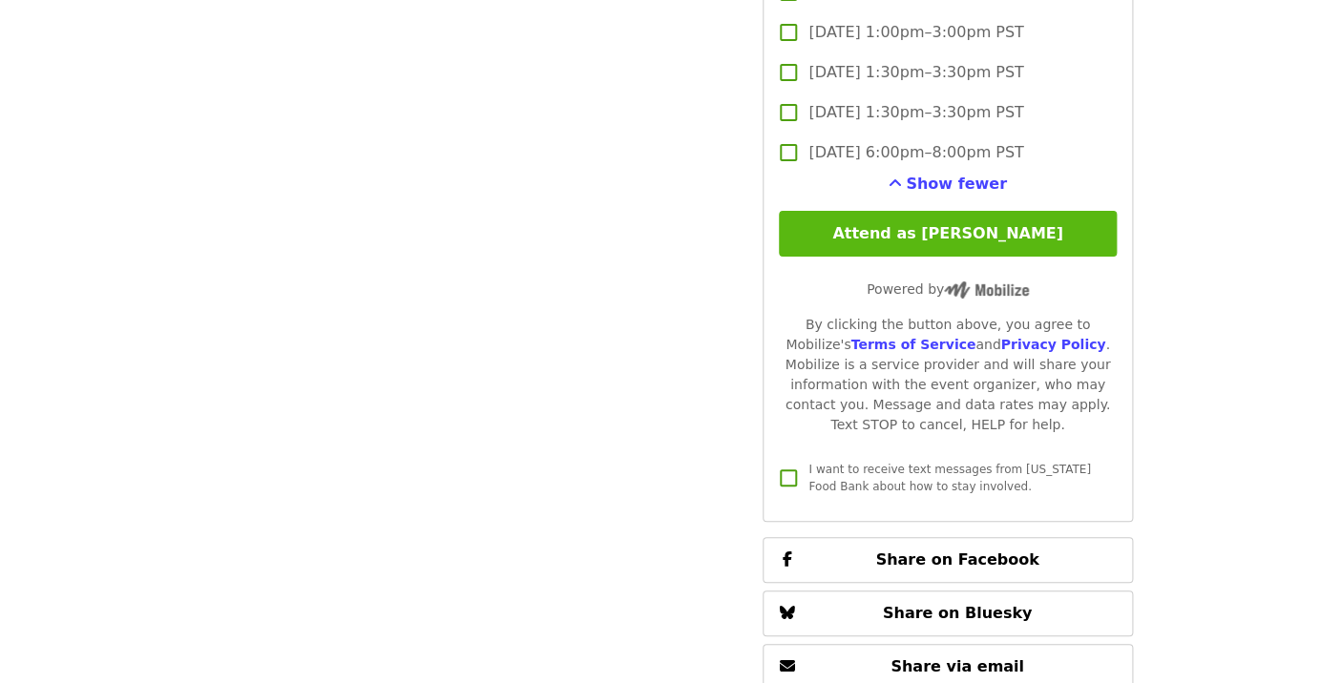
type input "*****"
click at [964, 211] on button "Attend as [PERSON_NAME]" at bounding box center [947, 234] width 337 height 46
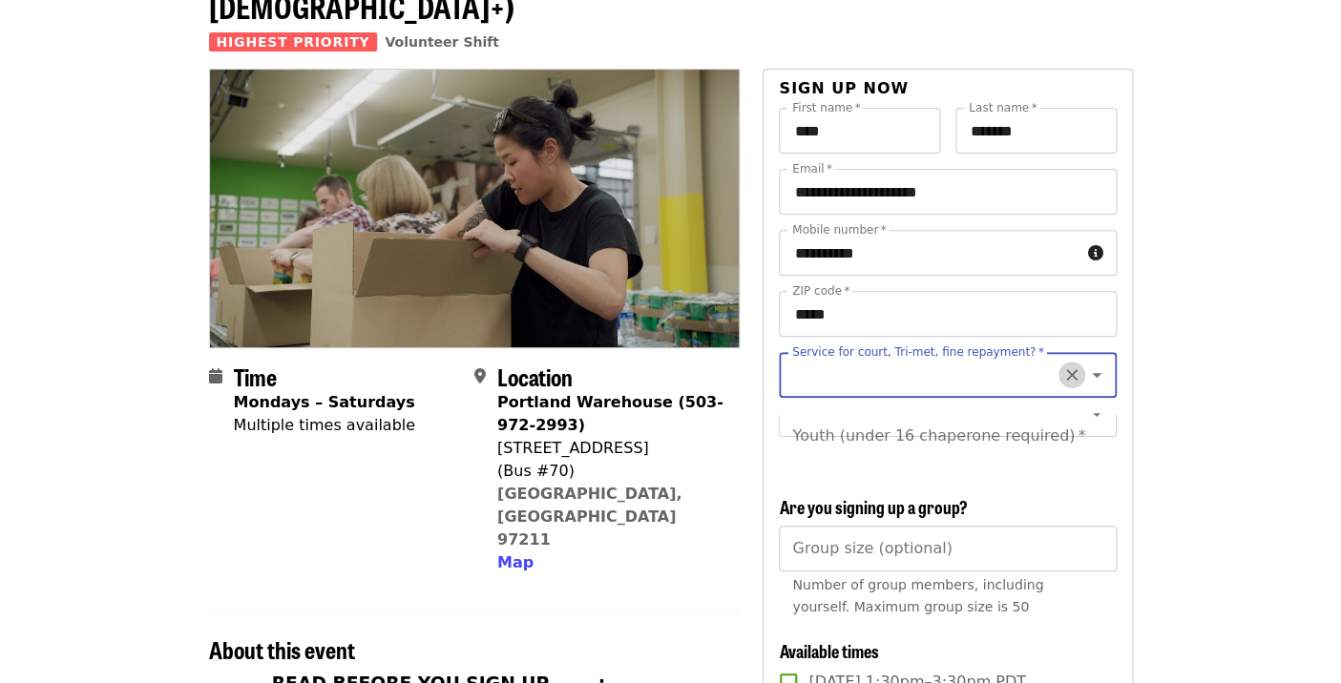
click at [1069, 366] on icon "Clear" at bounding box center [1071, 375] width 19 height 19
click at [1104, 364] on icon "Open" at bounding box center [1096, 375] width 23 height 23
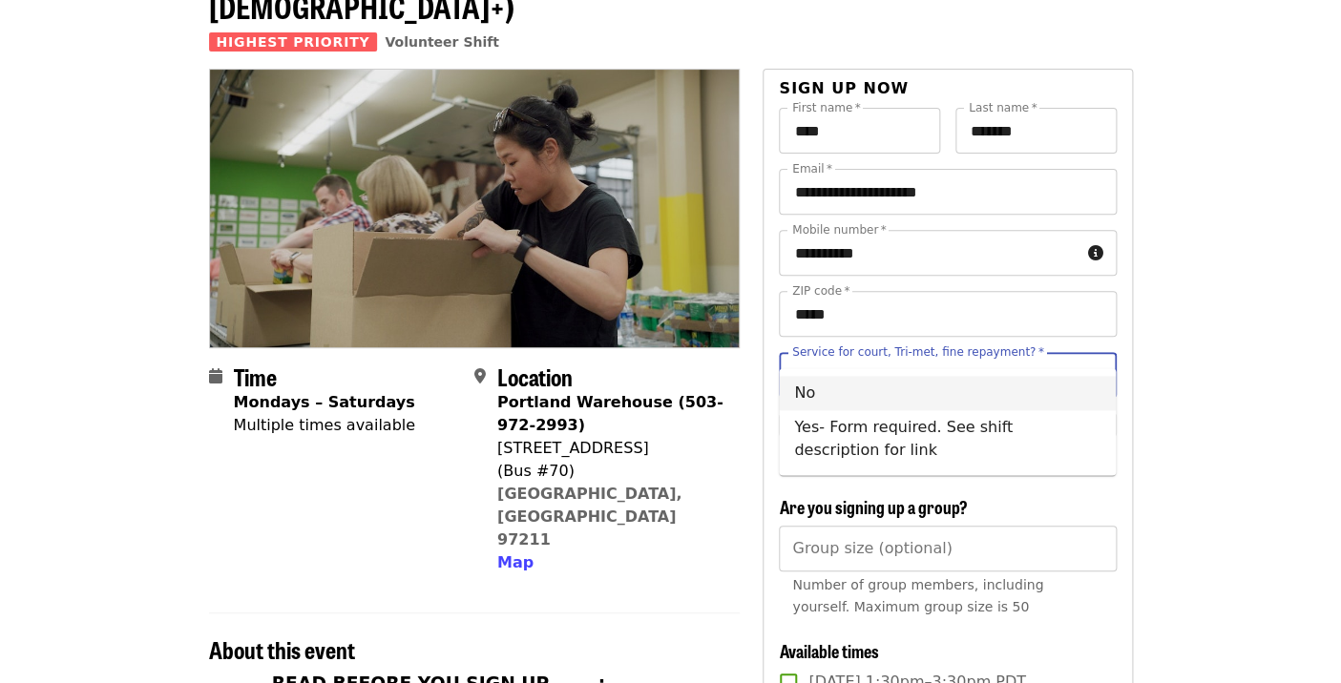
click at [893, 380] on li "No" at bounding box center [947, 393] width 337 height 34
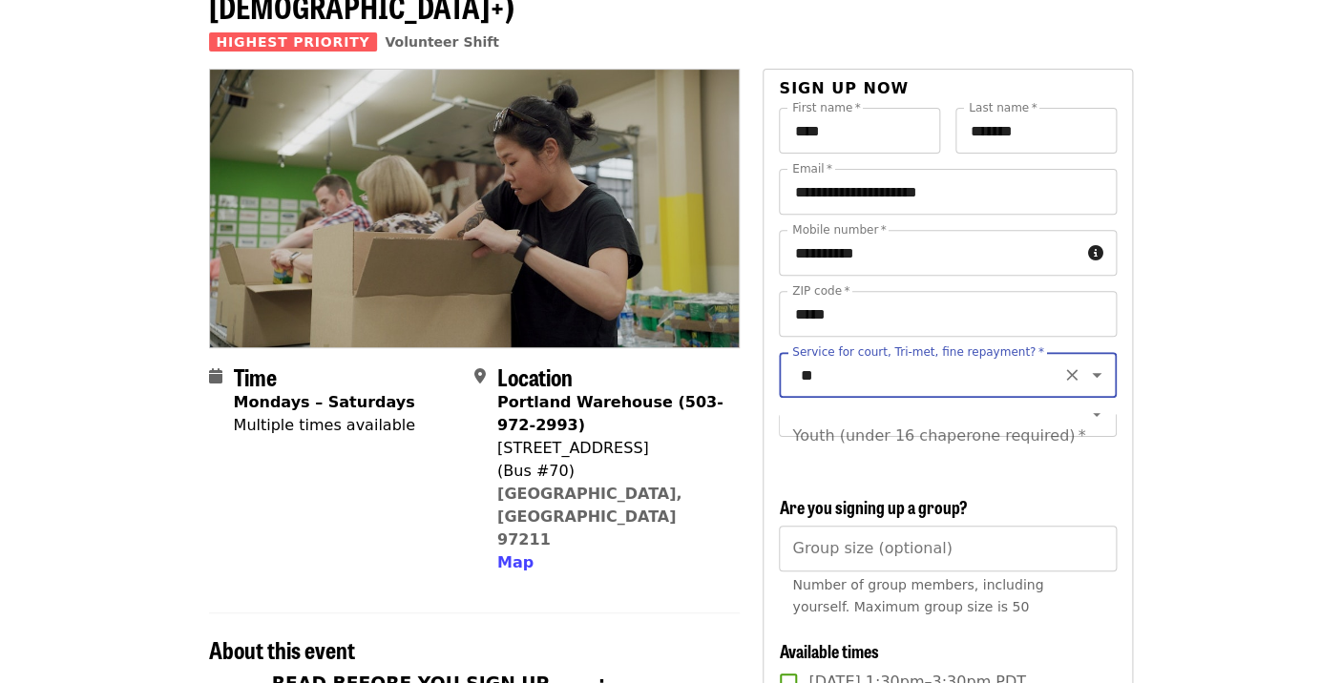
type input "**"
click at [1089, 403] on icon "Open" at bounding box center [1096, 414] width 23 height 23
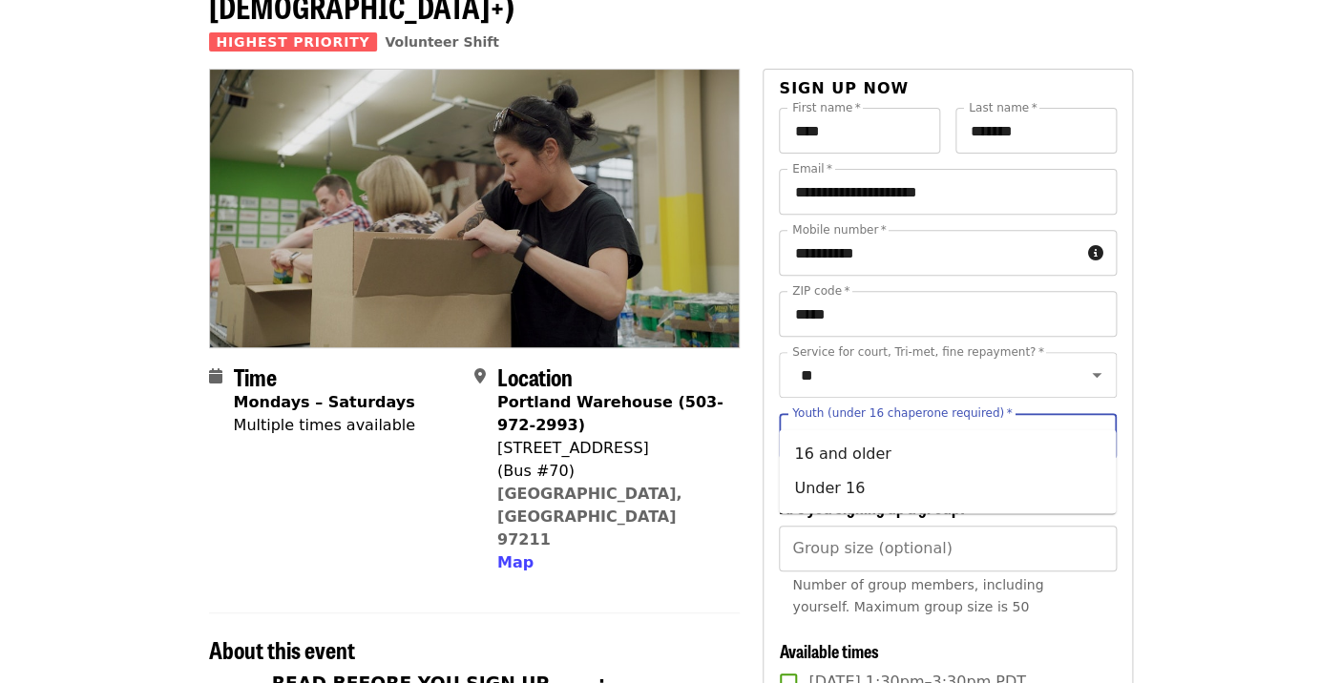
click at [1097, 433] on icon "Close" at bounding box center [1097, 435] width 10 height 5
click at [1097, 434] on icon "Open" at bounding box center [1097, 436] width 10 height 5
click at [1072, 427] on icon "Clear" at bounding box center [1071, 436] width 19 height 19
click at [859, 462] on li "16 and older" at bounding box center [947, 454] width 337 height 34
type input "**********"
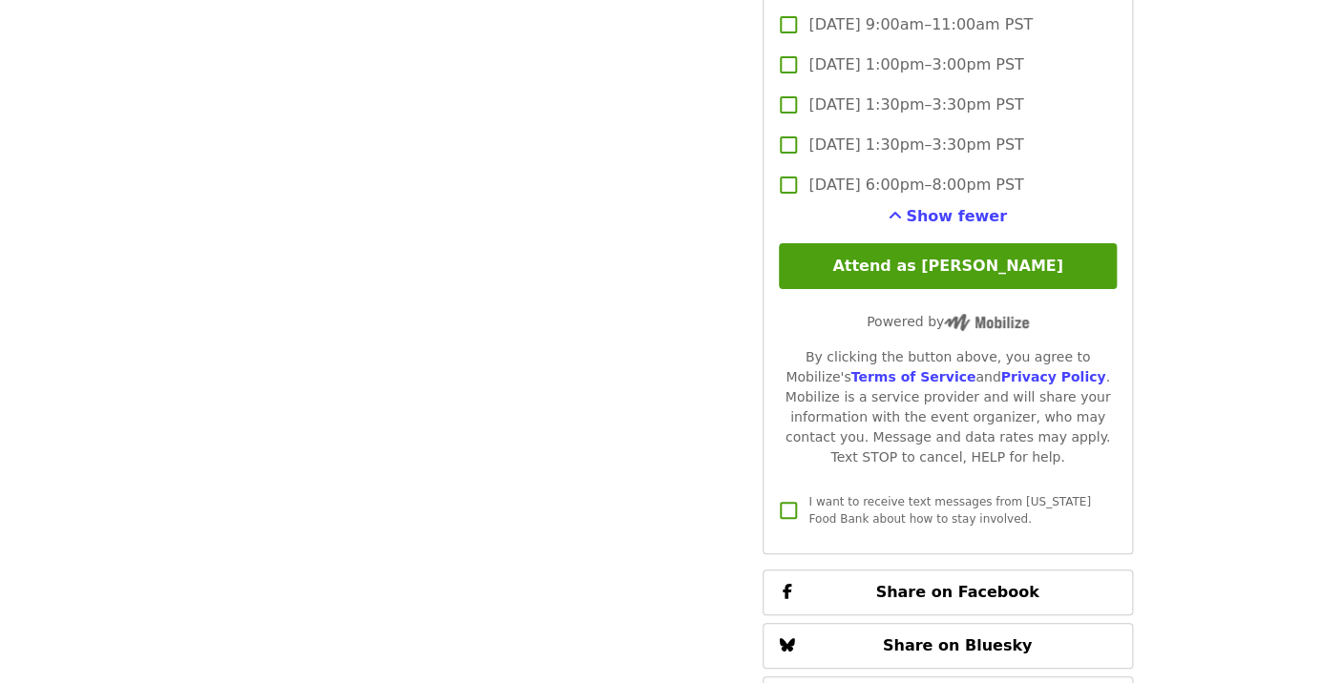
scroll to position [5313, 0]
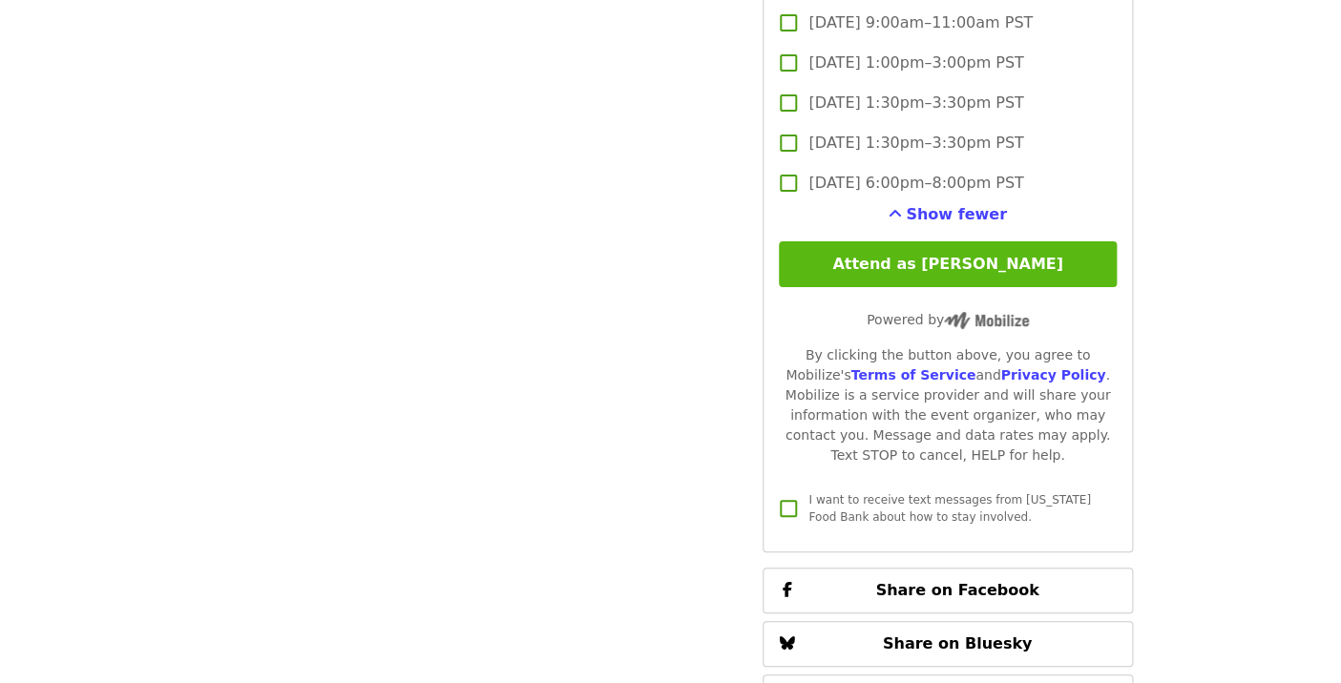
click at [922, 241] on button "Attend as [PERSON_NAME]" at bounding box center [947, 264] width 337 height 46
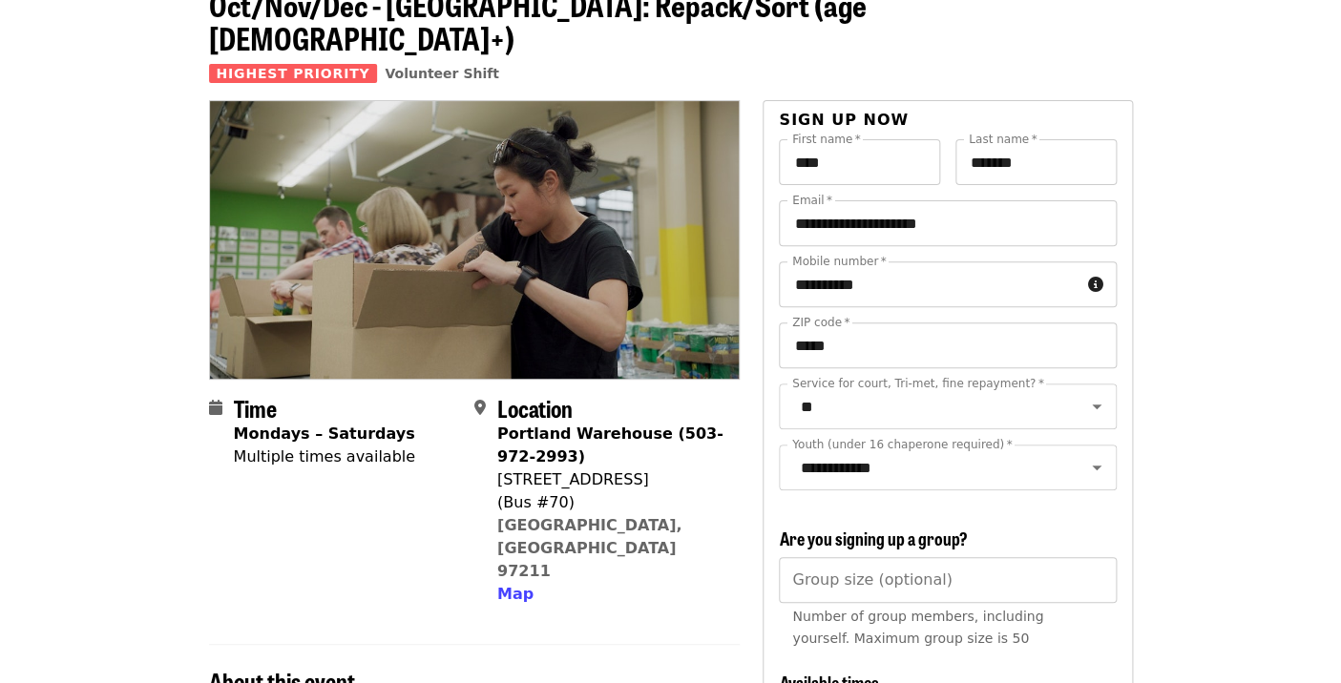
scroll to position [124, 0]
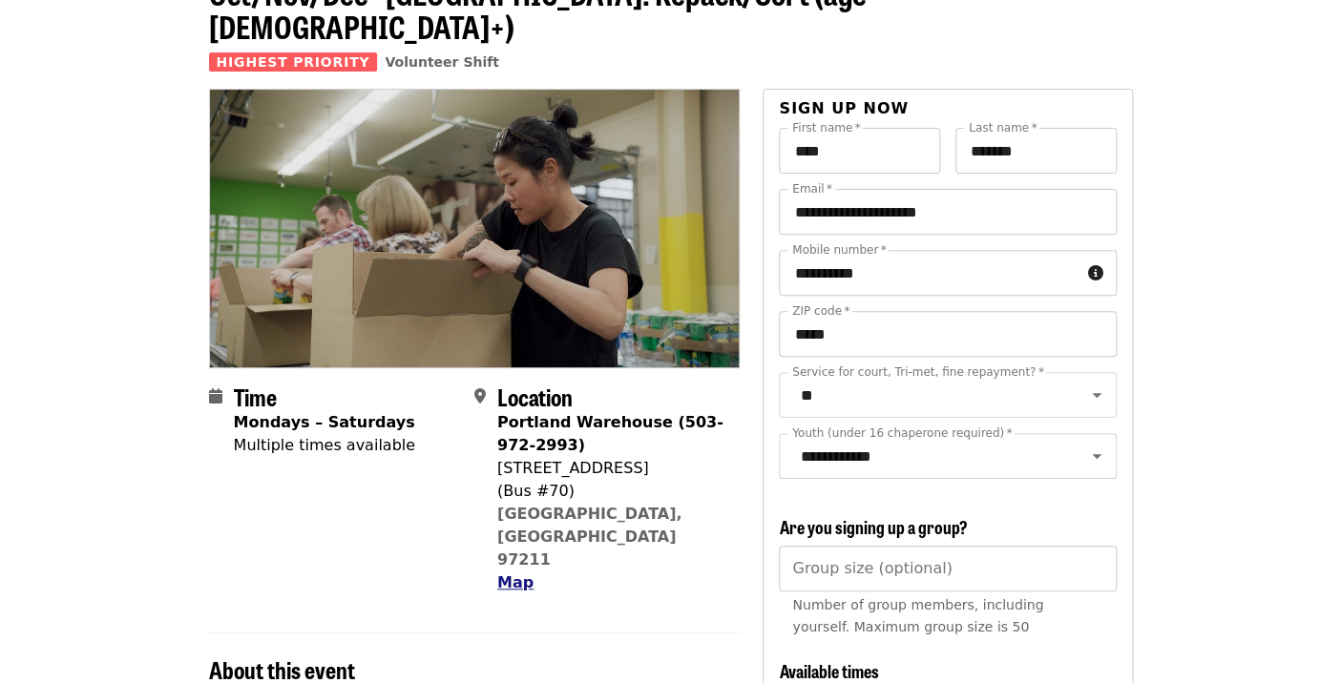
click at [523, 574] on span "Map" at bounding box center [515, 583] width 36 height 18
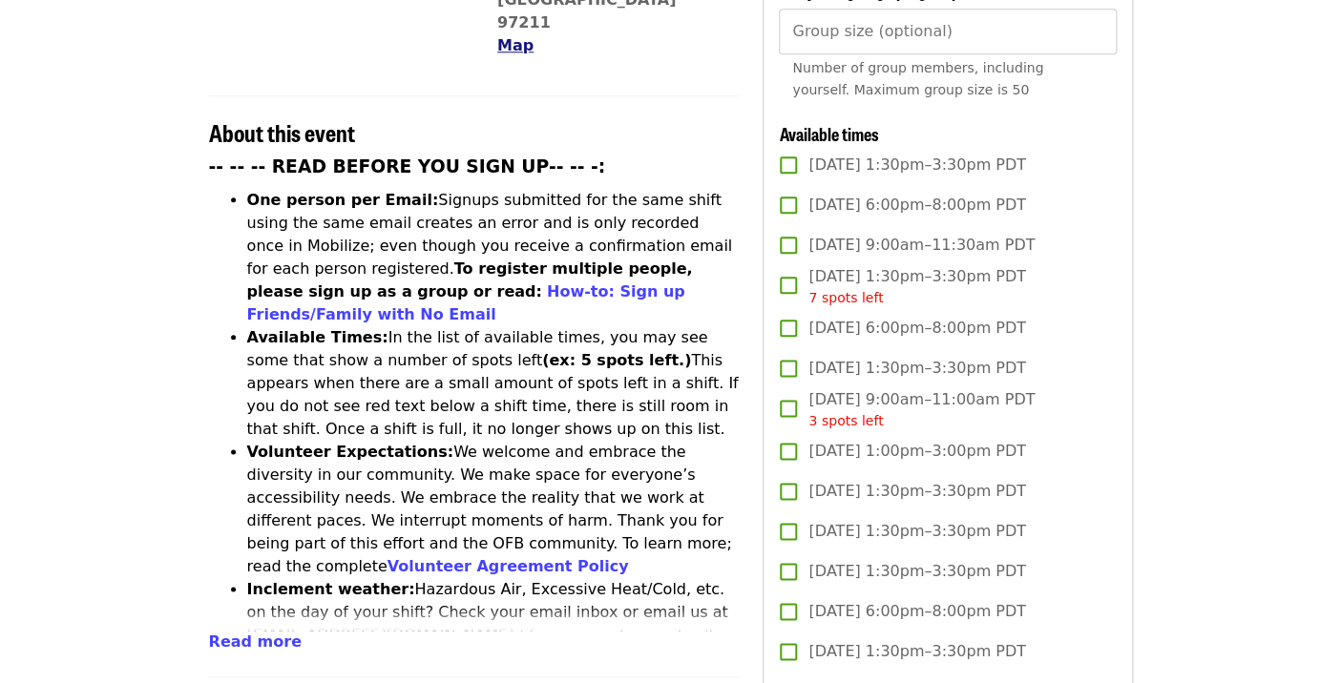
scroll to position [659, 0]
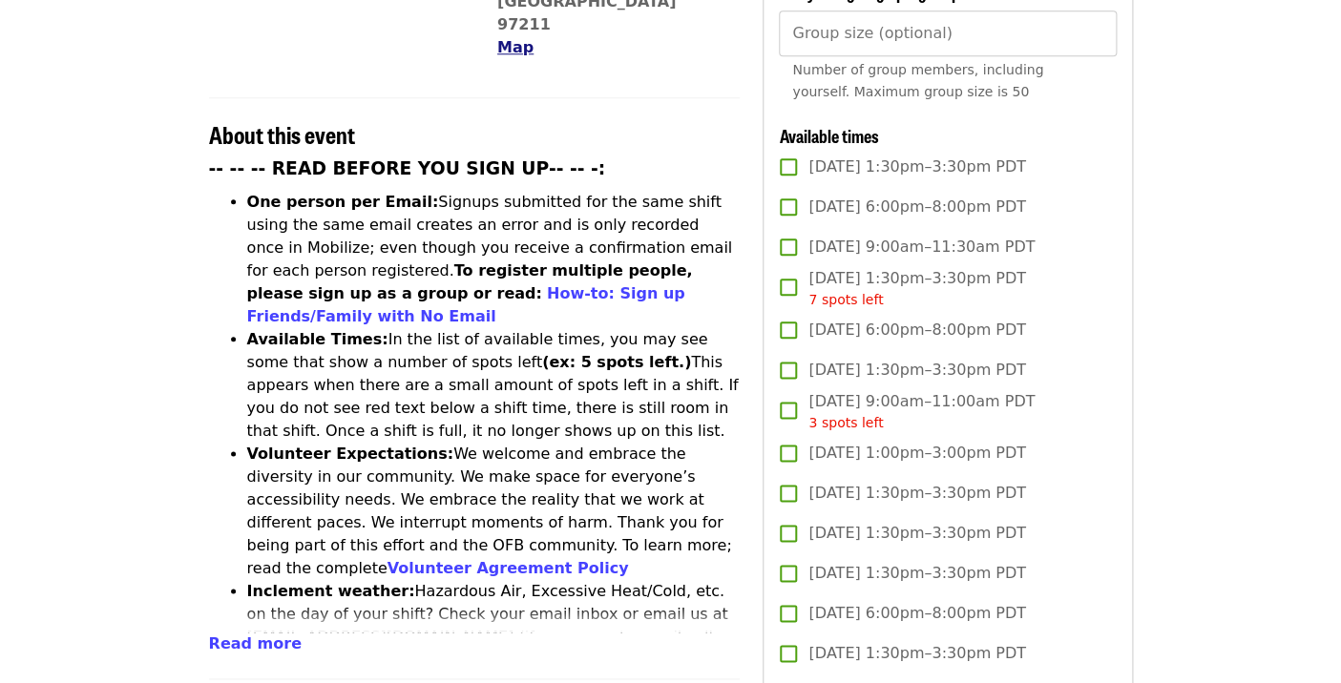
click at [523, 580] on li "Inclement weather: Hazardous Air, Excessive Heat/Cold, etc. on the day of your …" at bounding box center [493, 637] width 493 height 115
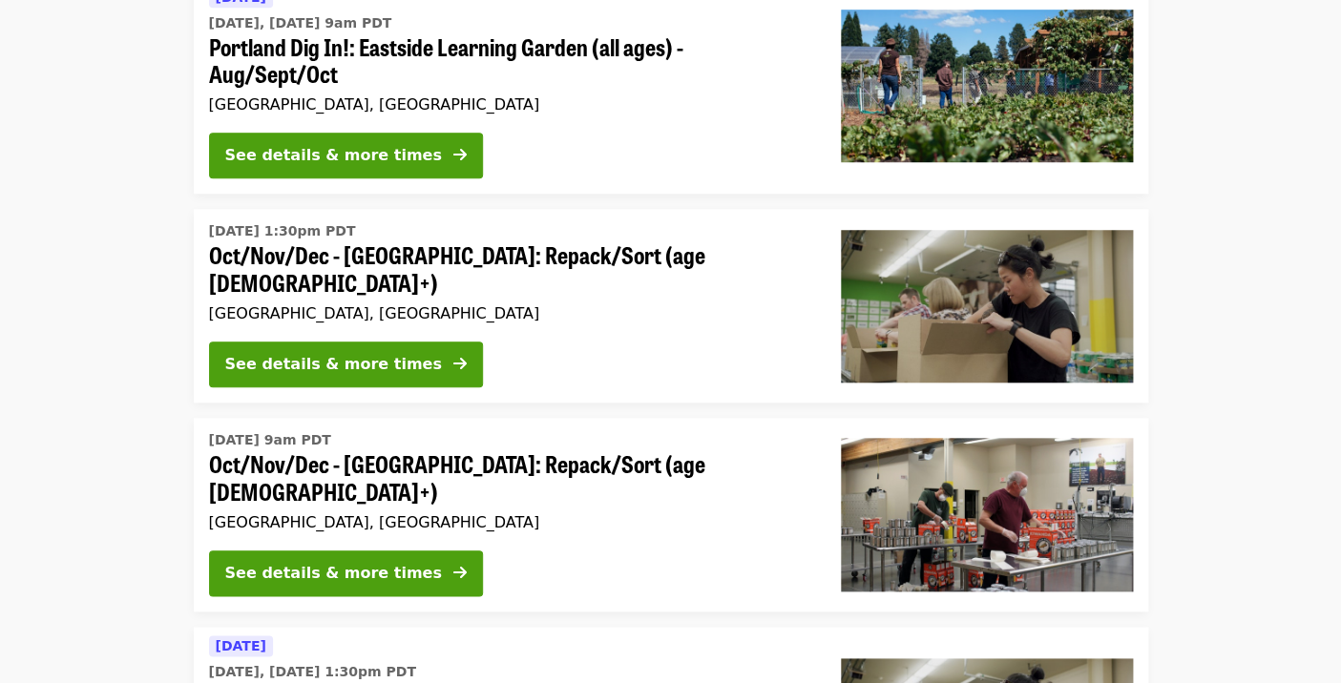
scroll to position [456, 0]
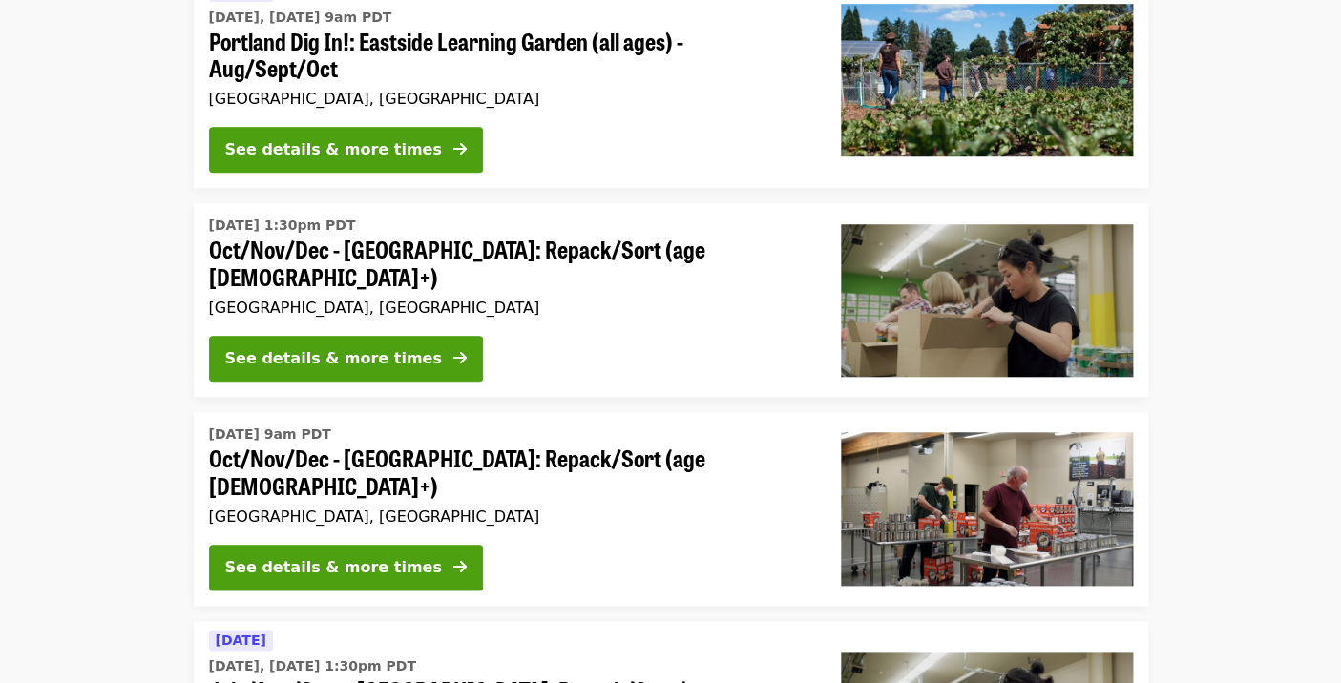
click at [509, 460] on span "Oct/Nov/Dec - [GEOGRAPHIC_DATA]: Repack/Sort (age [DEMOGRAPHIC_DATA]+)" at bounding box center [509, 472] width 601 height 55
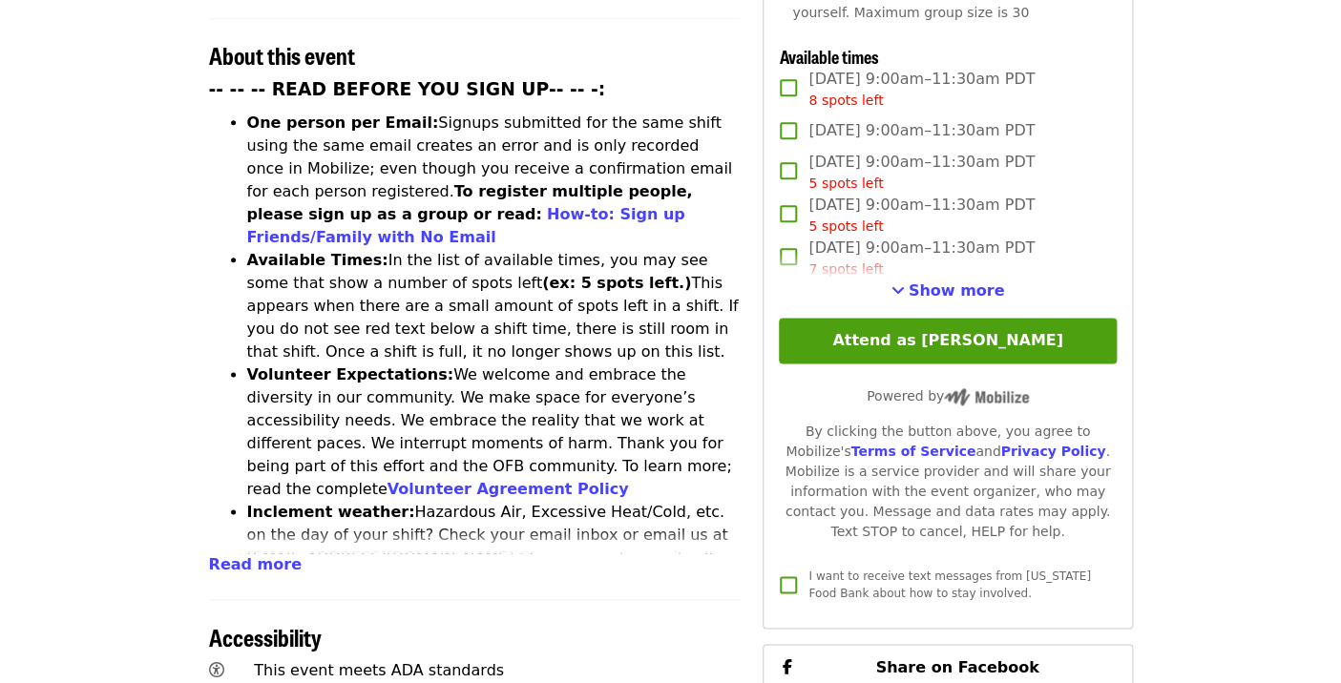
scroll to position [748, 0]
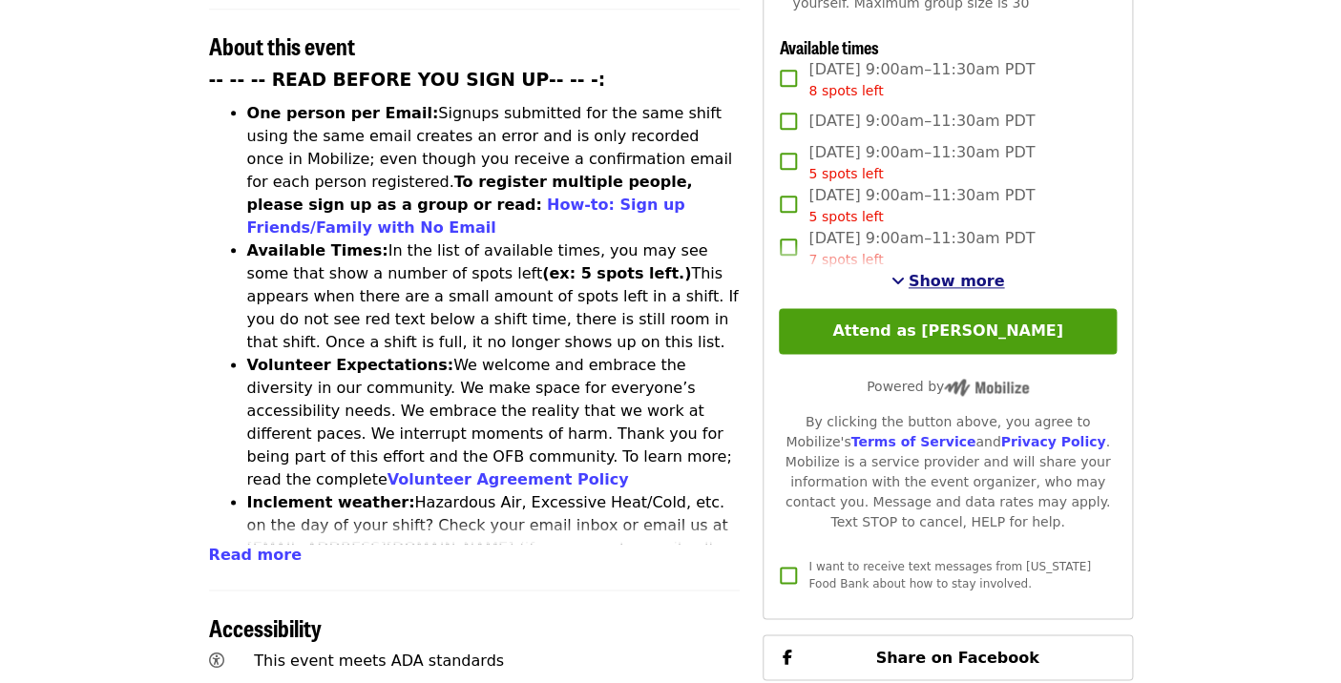
click at [951, 272] on span "Show more" at bounding box center [957, 281] width 96 height 18
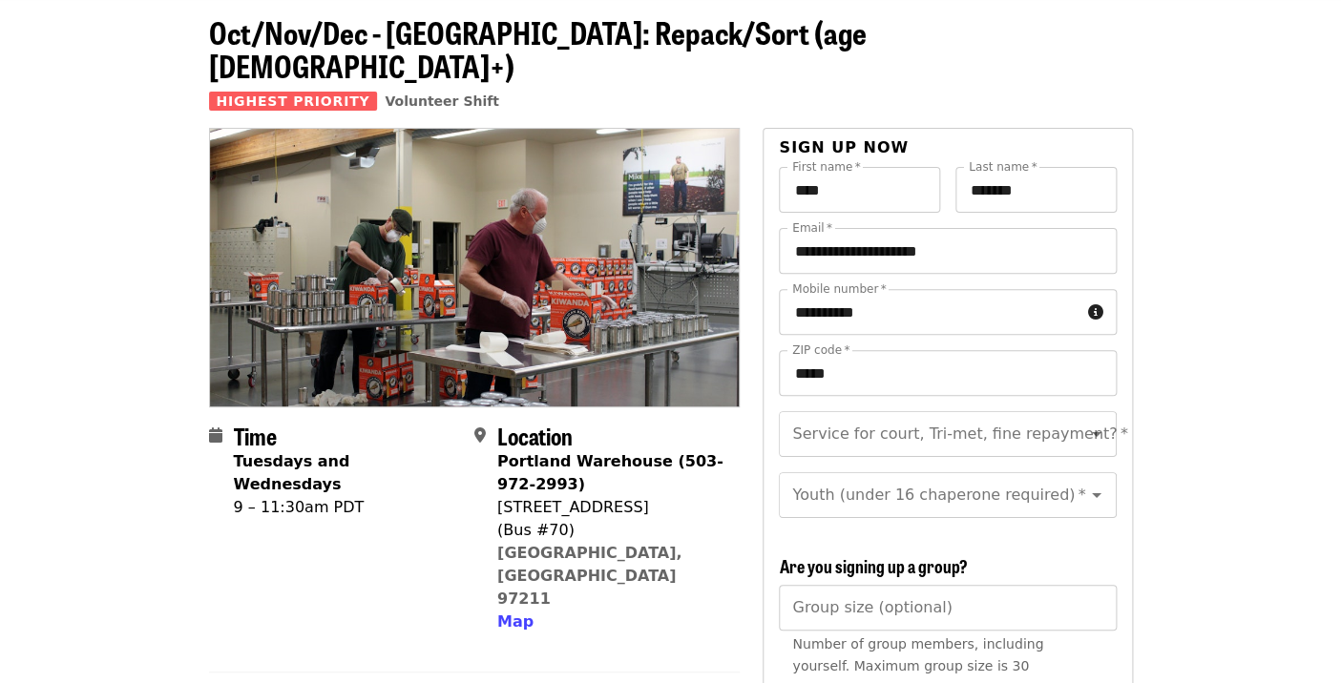
scroll to position [0, 0]
